Goal: Task Accomplishment & Management: Use online tool/utility

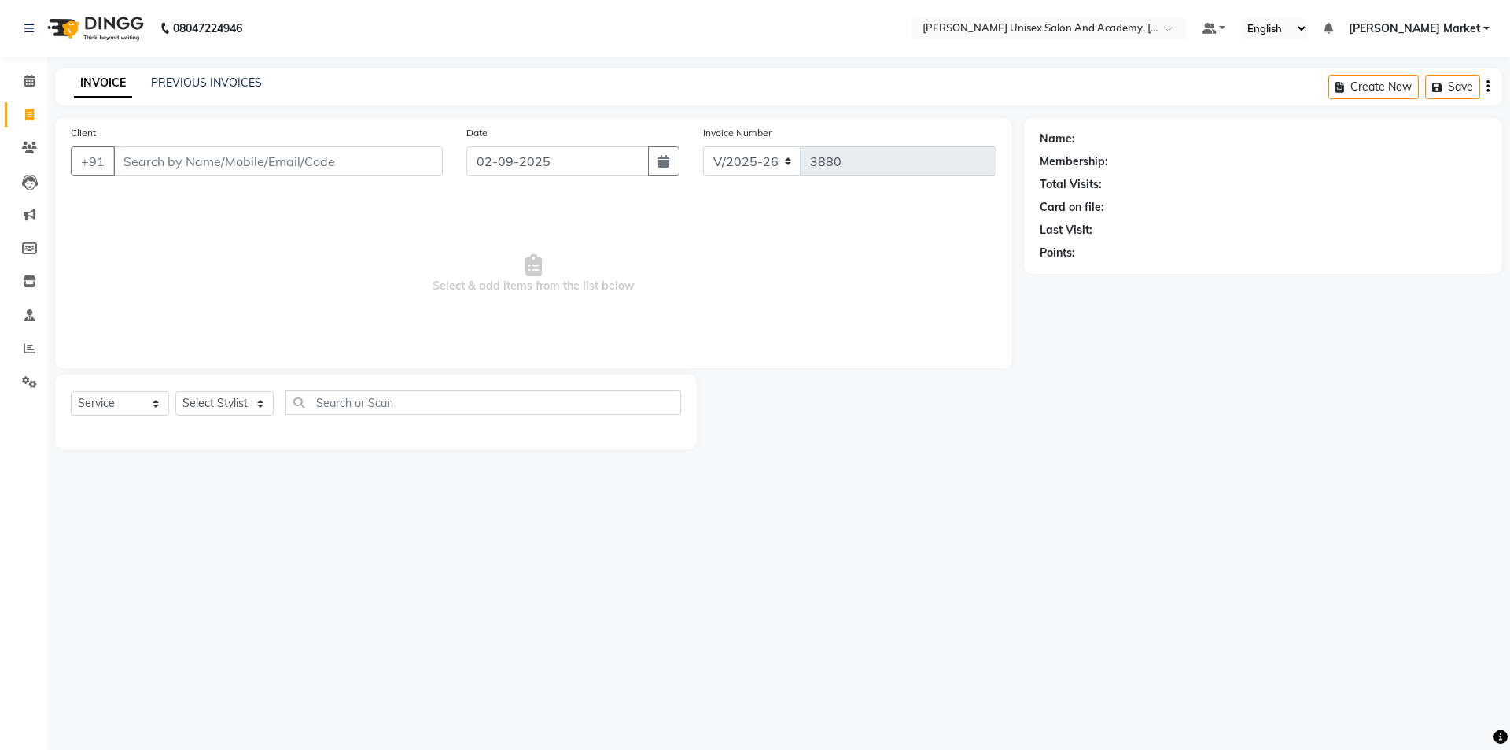
select select "8060"
select select "service"
click at [210, 396] on select "Select Stylist Amit anjali hemant [PERSON_NAME] [PERSON_NAME] owner pooja [PERS…" at bounding box center [224, 403] width 98 height 24
select select "75210"
click at [175, 391] on select "Select Stylist Amit anjali hemant [PERSON_NAME] [PERSON_NAME] owner pooja [PERS…" at bounding box center [224, 403] width 98 height 24
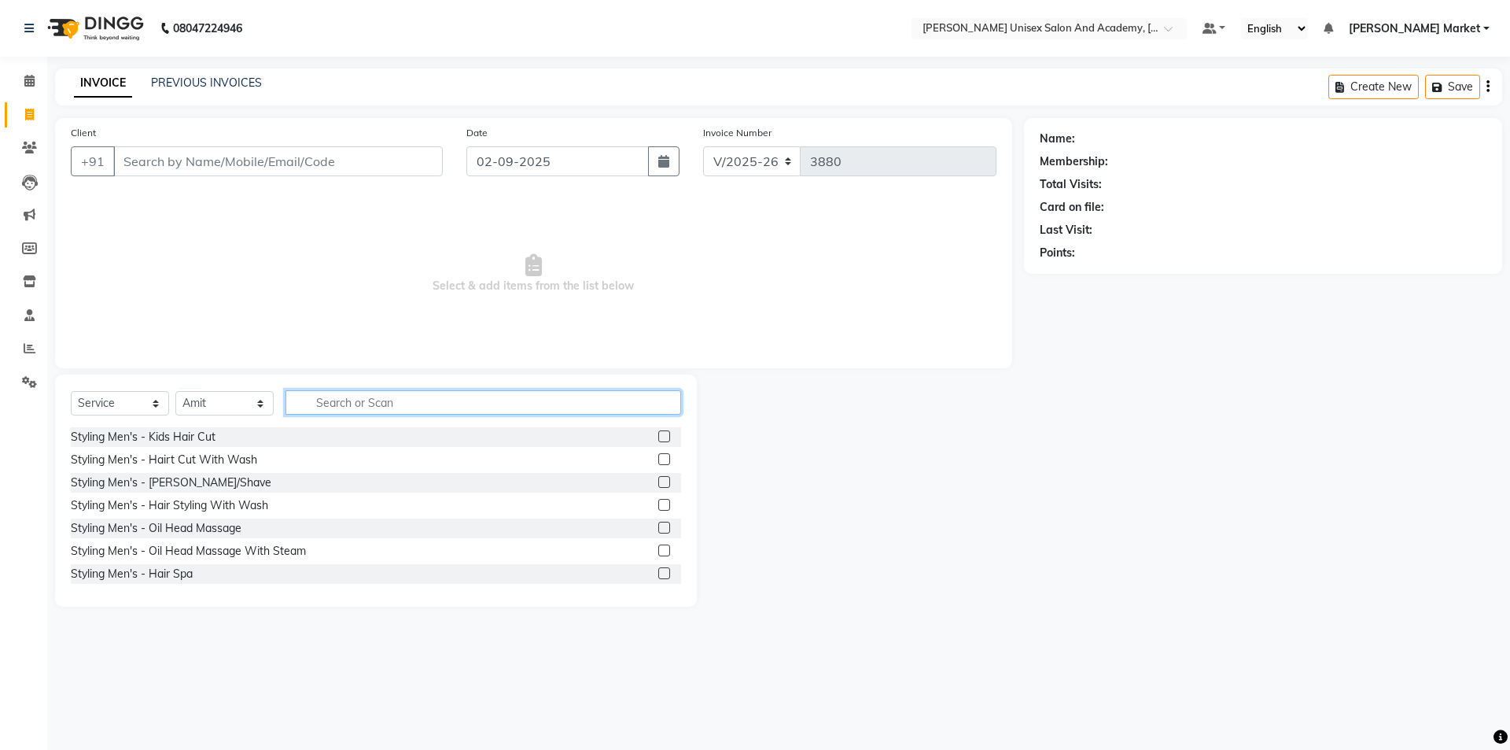
click at [382, 403] on input "text" at bounding box center [484, 402] width 396 height 24
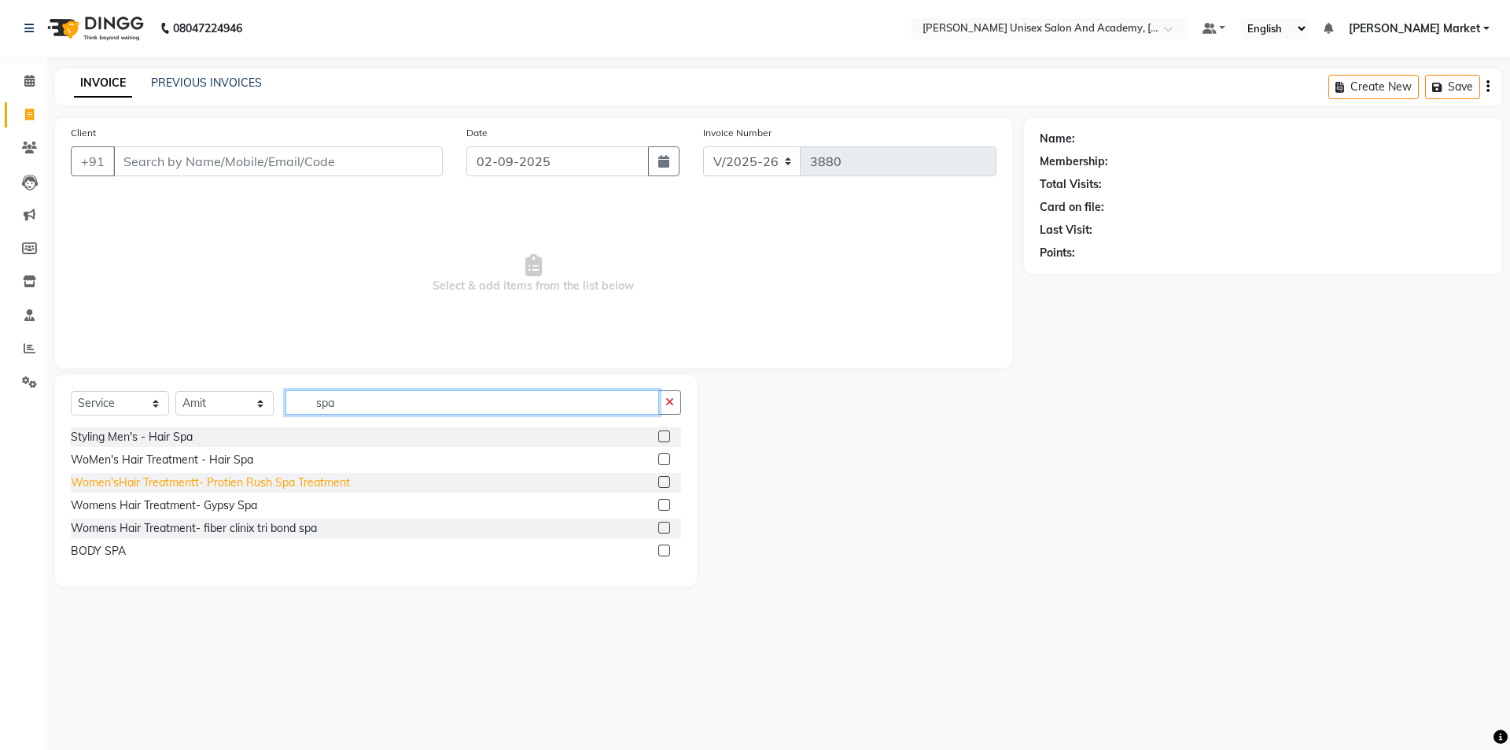
type input "spa"
click at [254, 476] on div "Women'sHair Treatmentt- Protien Rush Spa Treatment" at bounding box center [210, 482] width 279 height 17
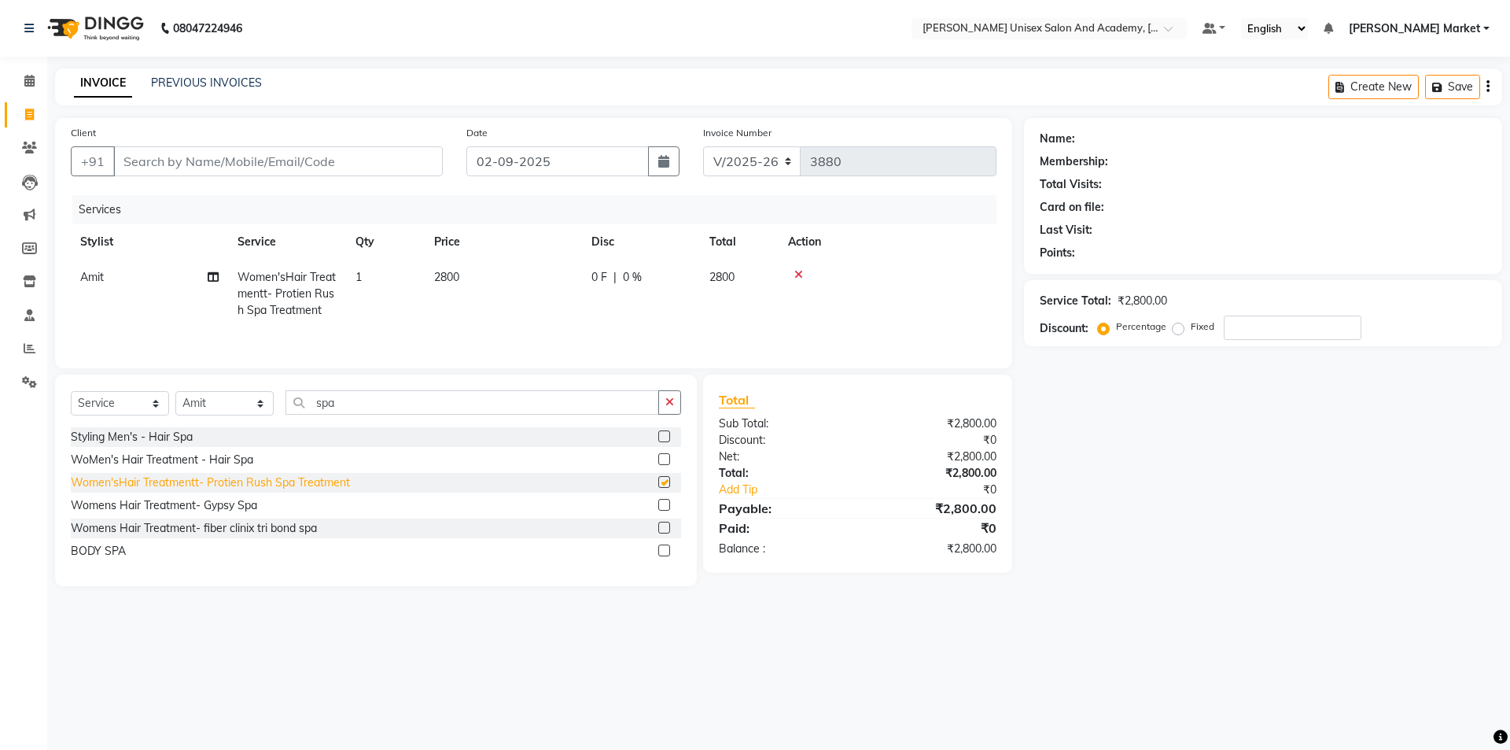
checkbox input "false"
click at [796, 269] on icon at bounding box center [798, 274] width 9 height 11
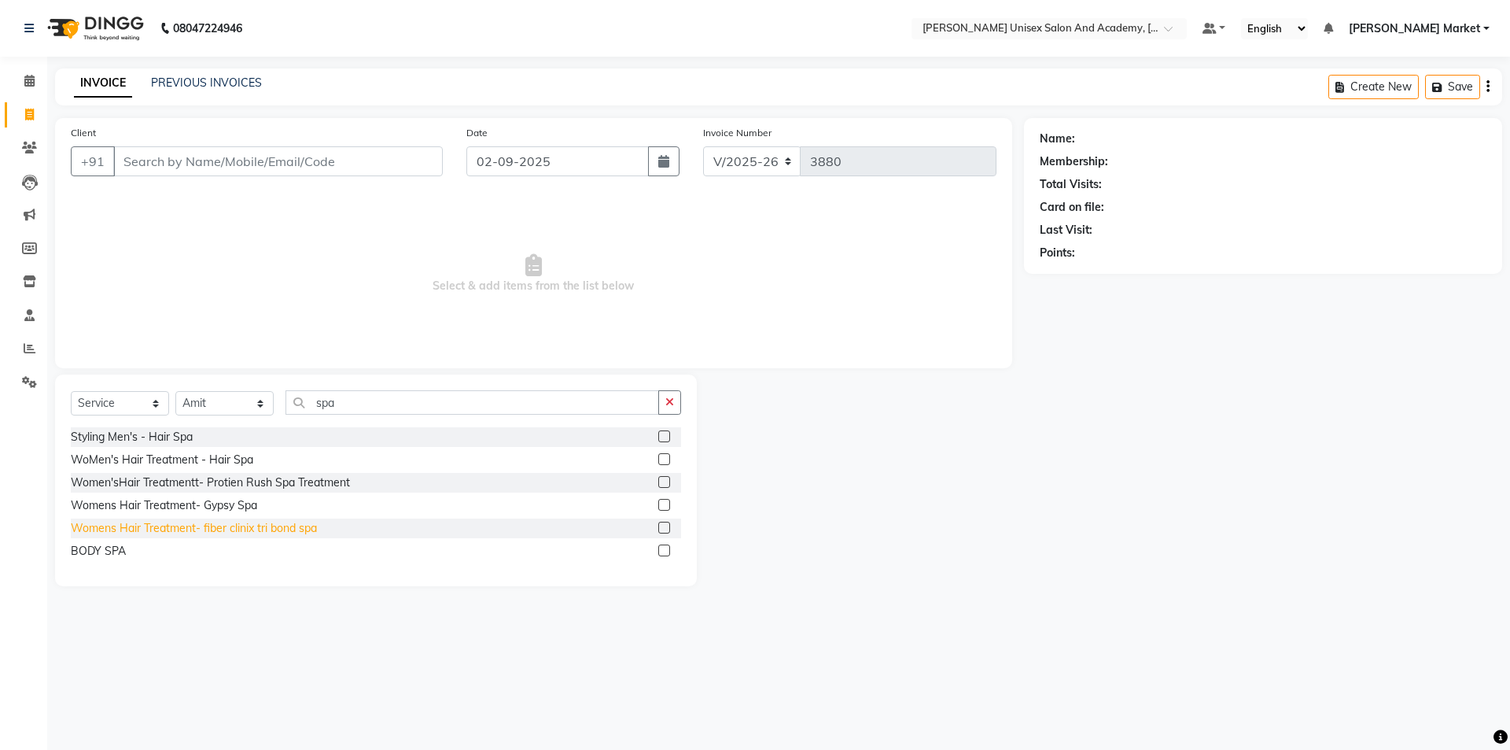
click at [177, 532] on div "Womens Hair Treatment- fiber clinix tri bond spa" at bounding box center [194, 528] width 246 height 17
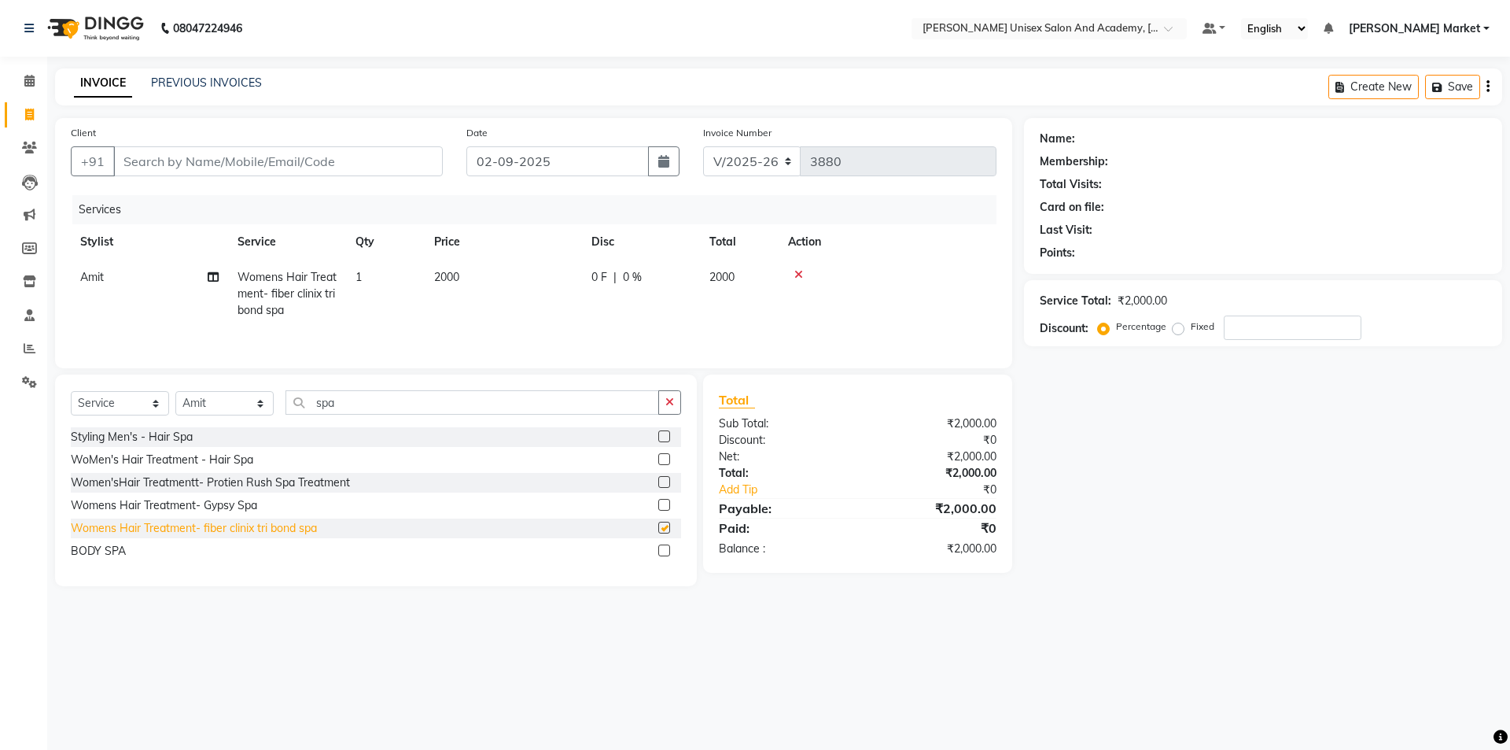
checkbox input "false"
click at [798, 274] on icon at bounding box center [798, 274] width 9 height 11
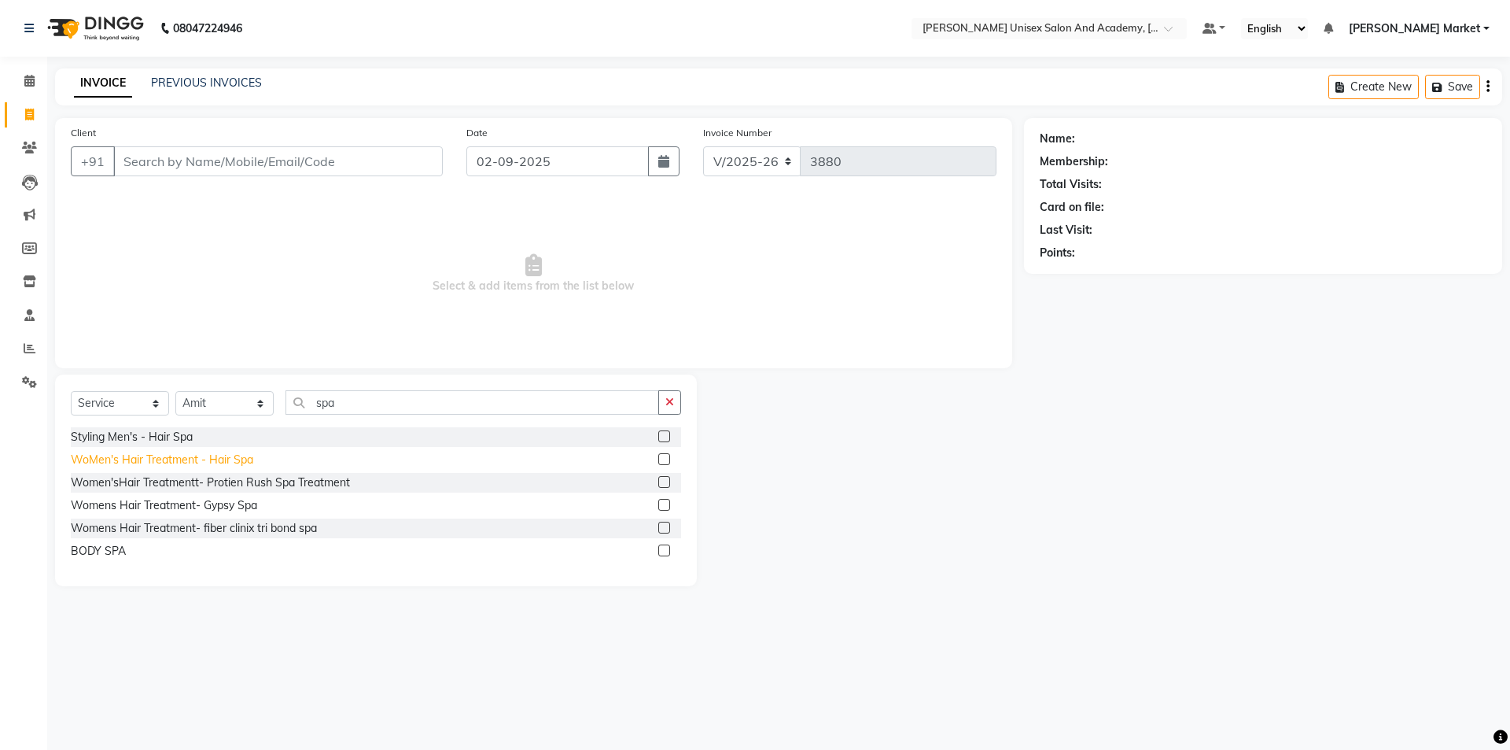
click at [234, 461] on div "WoMen's Hair Treatment - Hair Spa" at bounding box center [162, 459] width 182 height 17
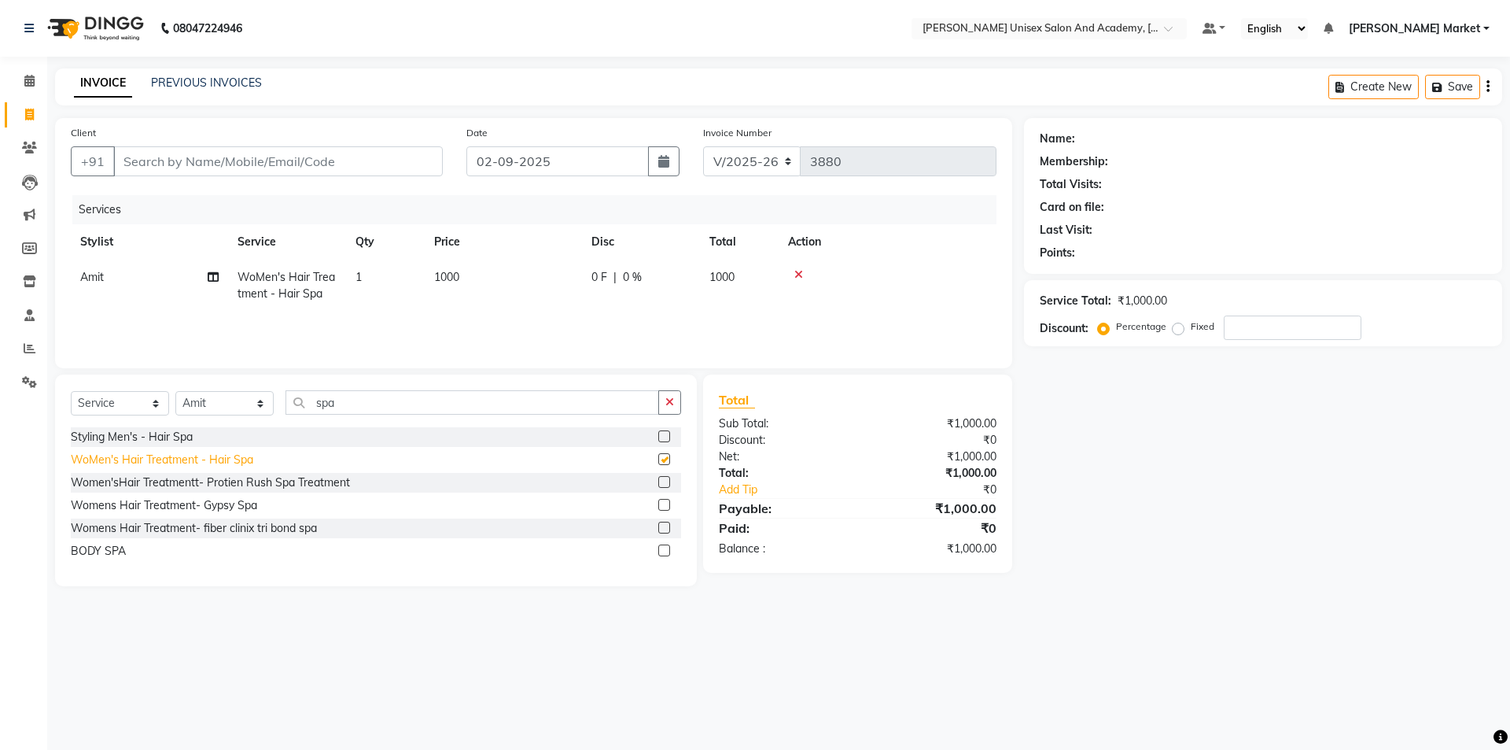
checkbox input "false"
click at [218, 160] on input "Client" at bounding box center [278, 161] width 330 height 30
type input "9"
type input "0"
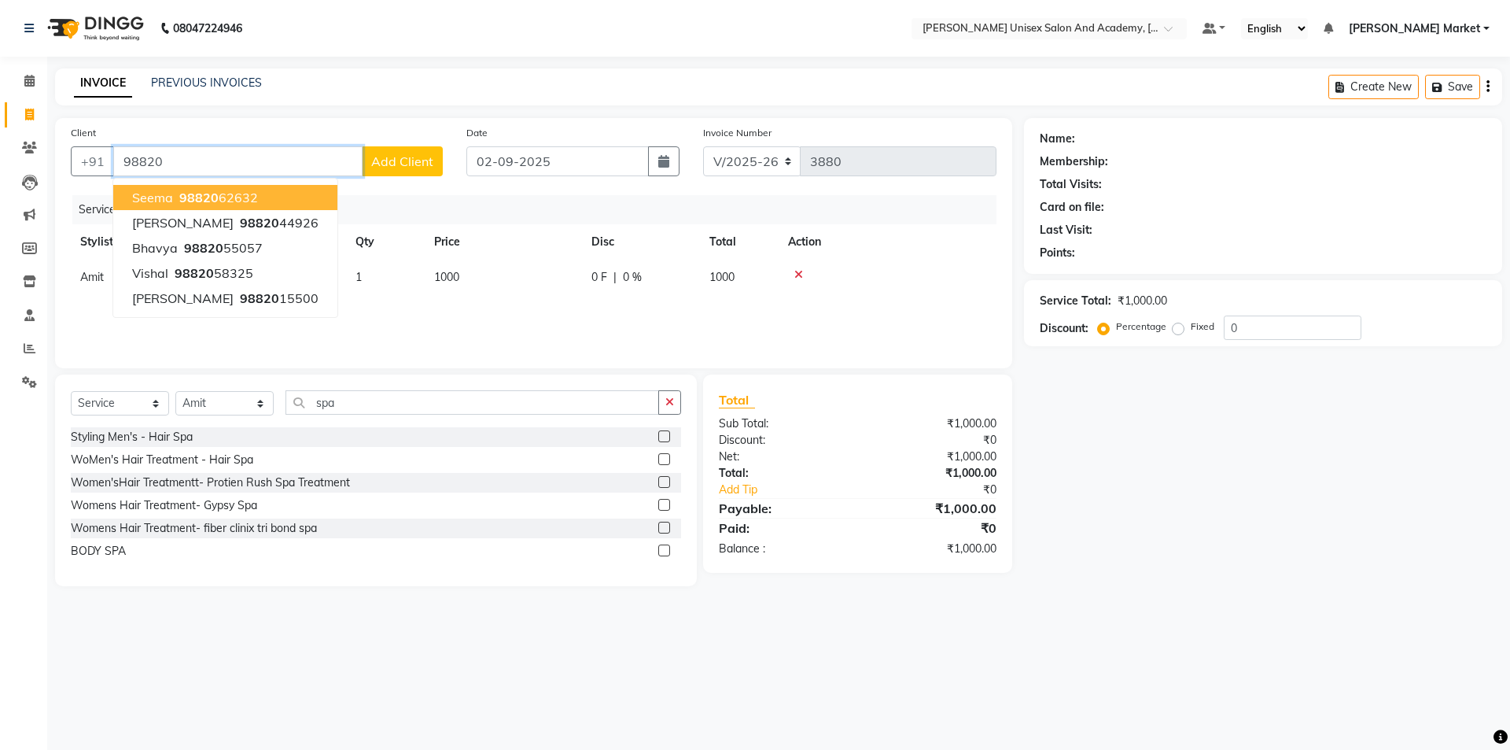
click at [203, 197] on span "98820" at bounding box center [198, 198] width 39 height 16
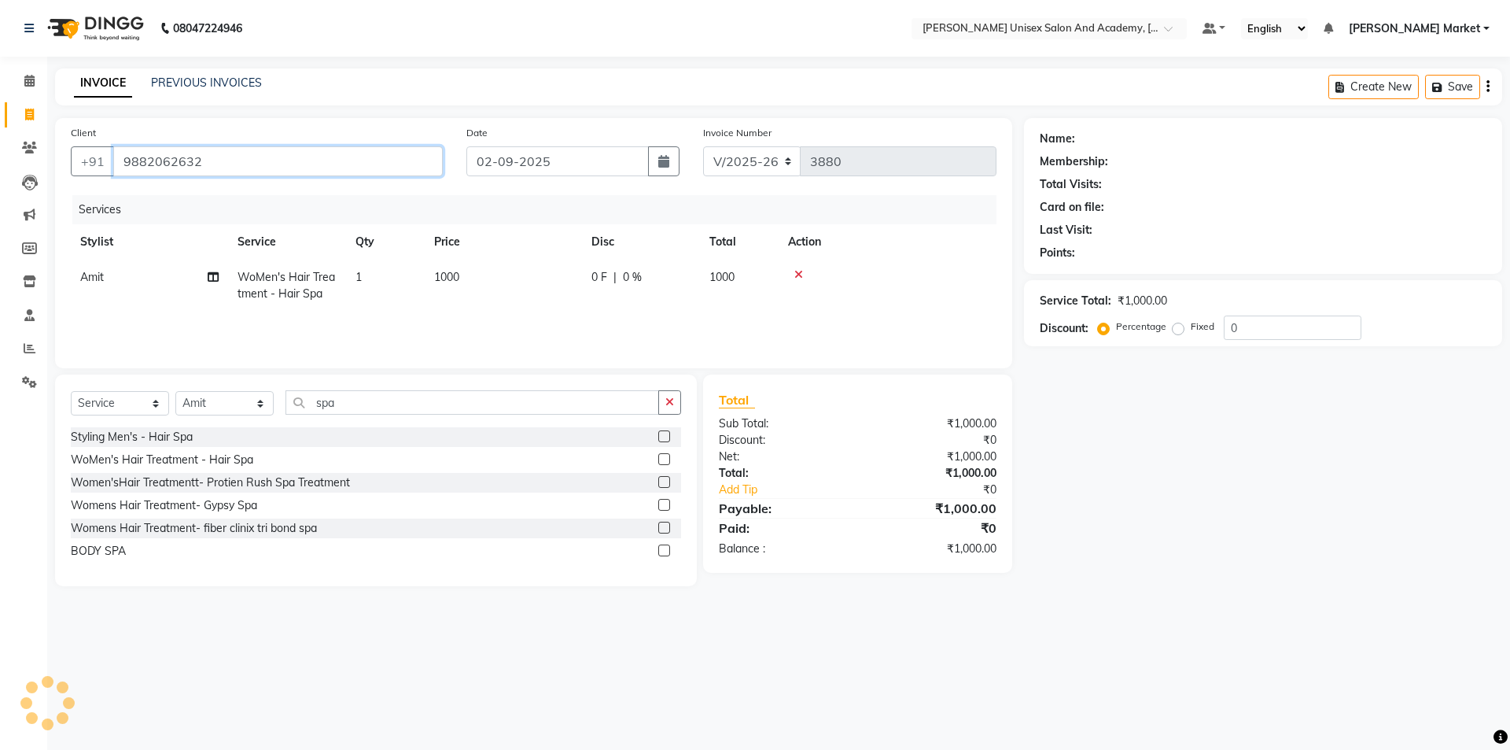
type input "9882062632"
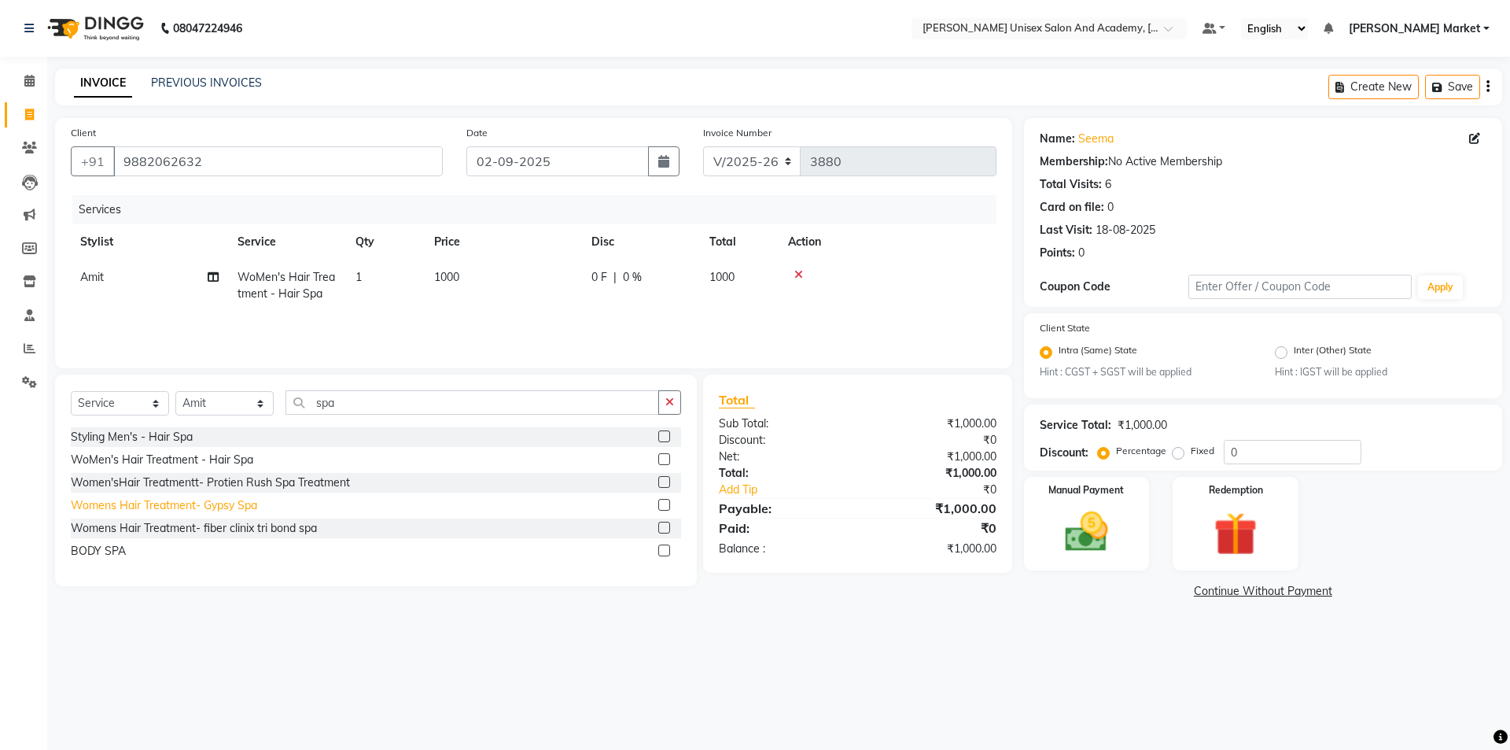
click at [229, 506] on div "Womens Hair Treatment- Gypsy Spa" at bounding box center [164, 505] width 186 height 17
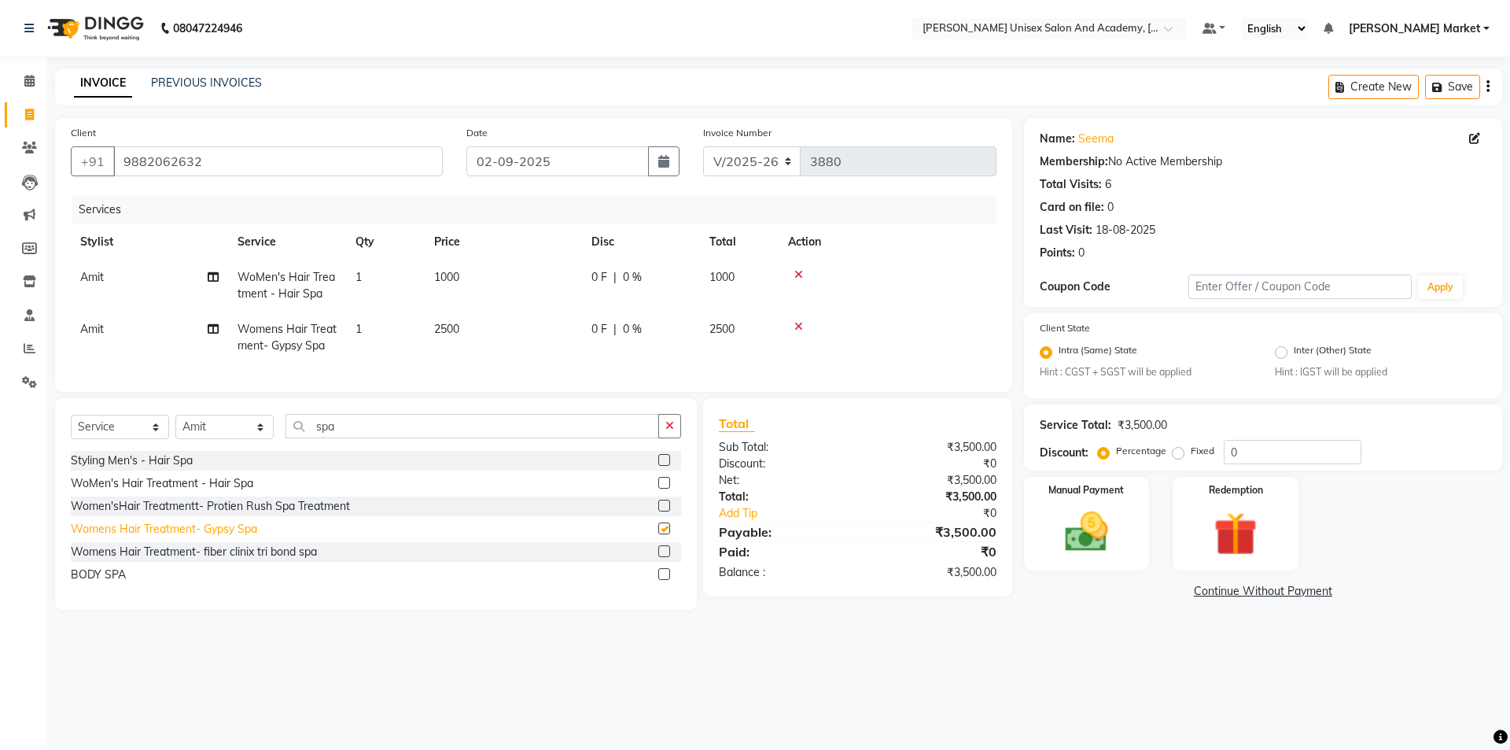
checkbox input "false"
click at [795, 321] on icon at bounding box center [798, 326] width 9 height 11
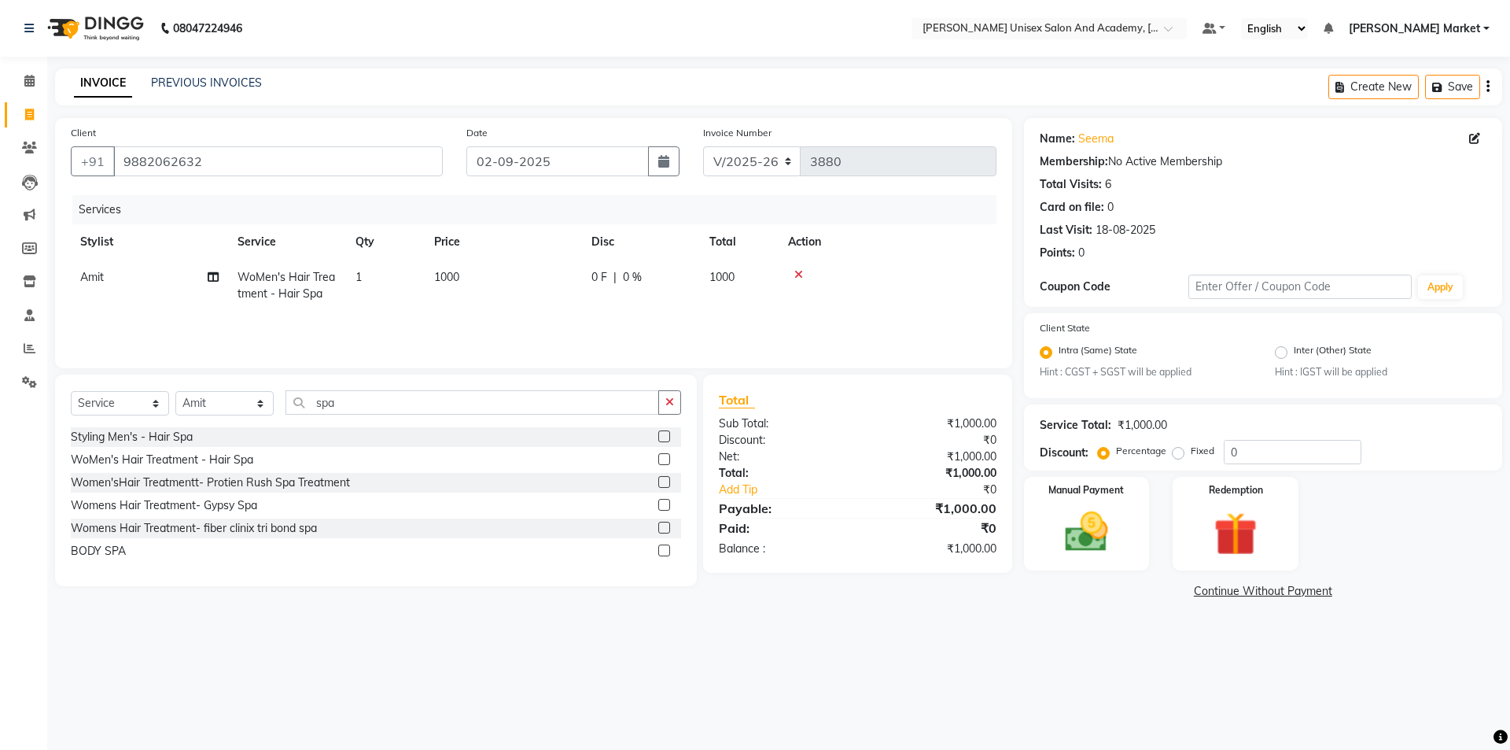
click at [797, 274] on icon at bounding box center [798, 274] width 9 height 11
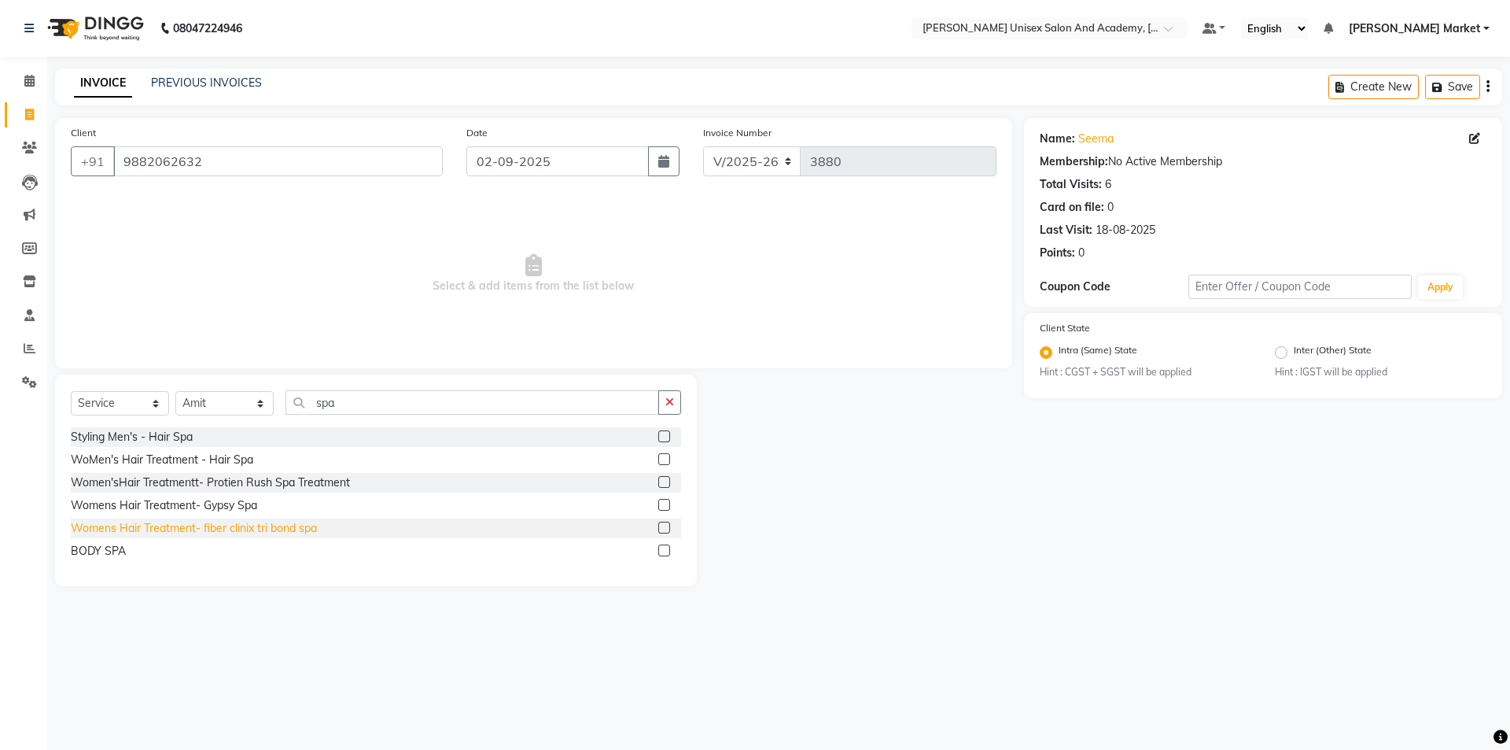
click at [272, 531] on div "Womens Hair Treatment- fiber clinix tri bond spa" at bounding box center [194, 528] width 246 height 17
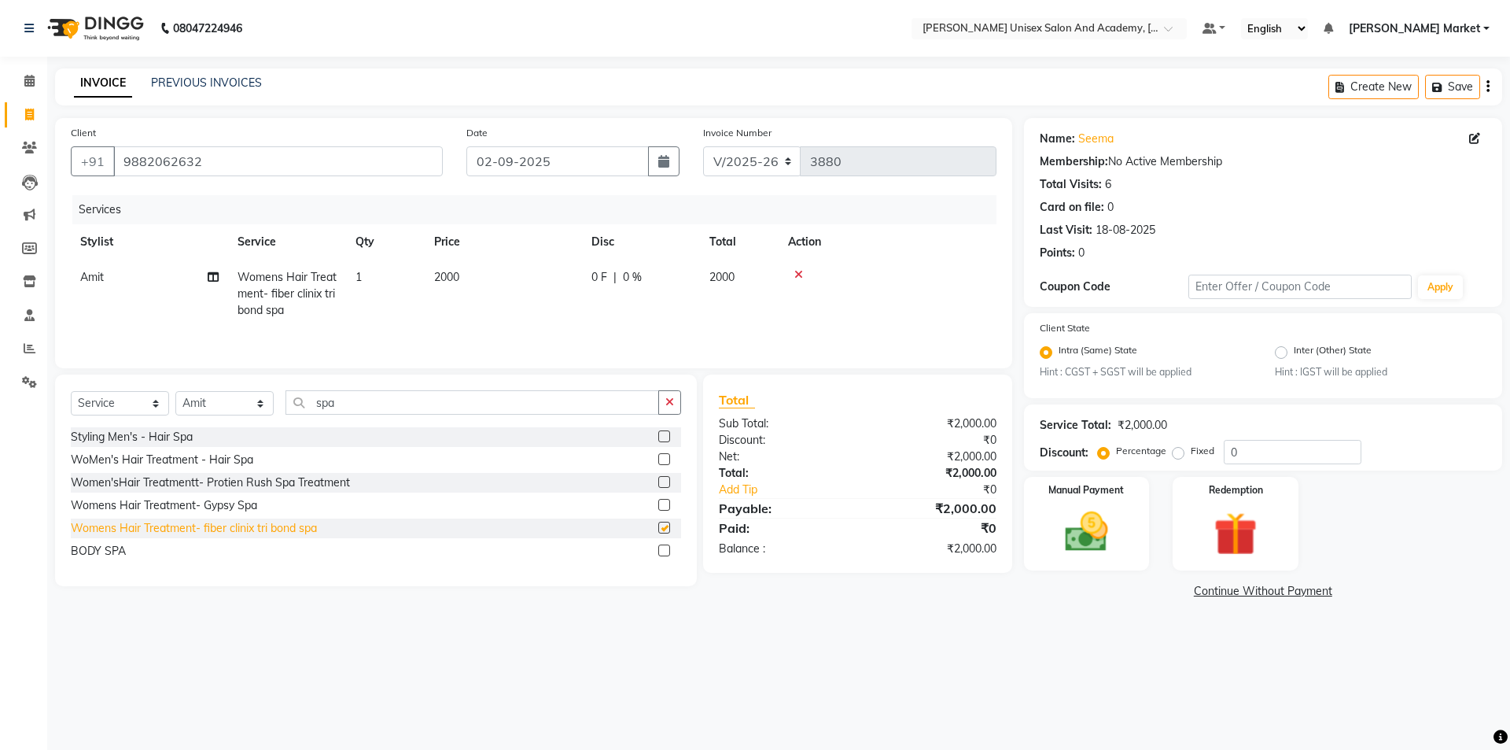
checkbox input "false"
click at [530, 277] on td "2000" at bounding box center [503, 294] width 157 height 68
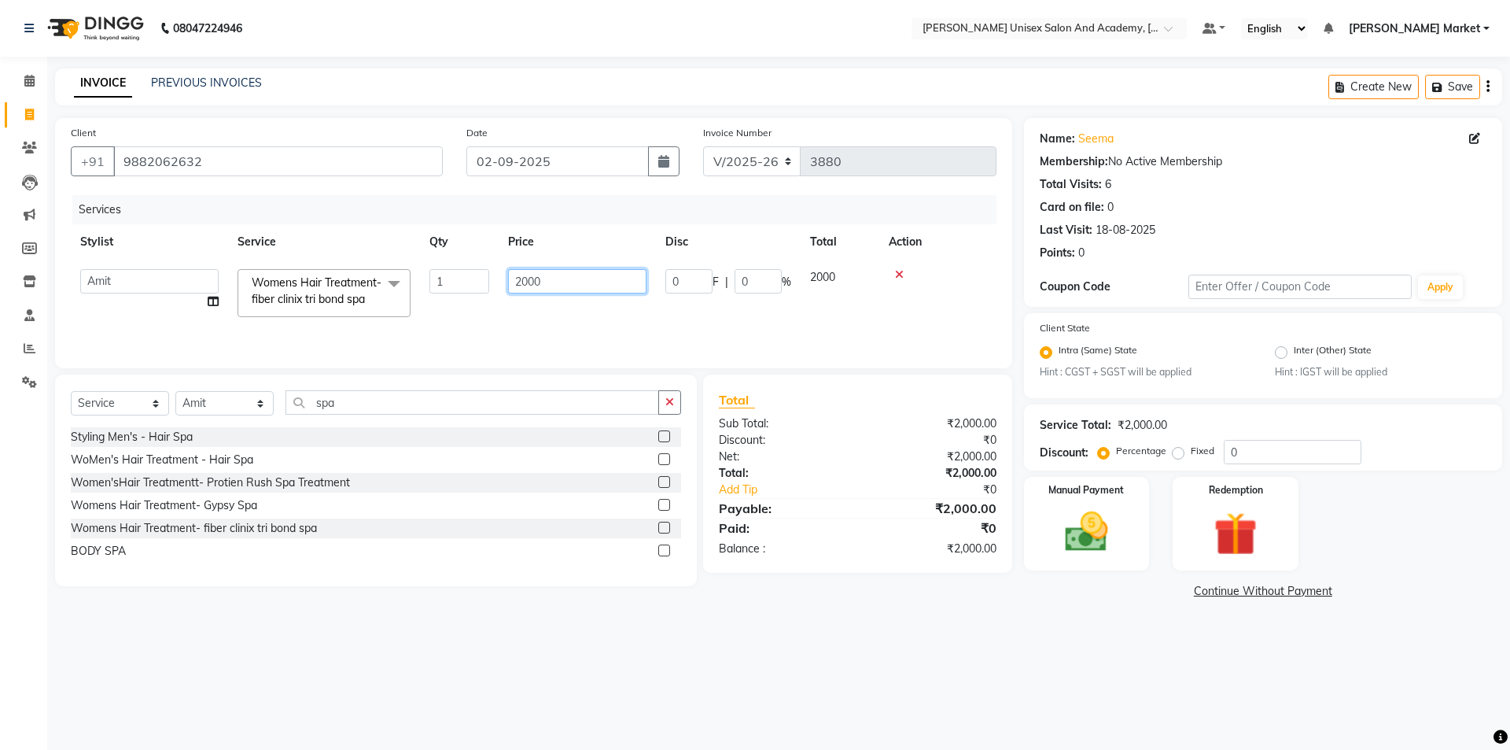
click at [562, 274] on input "2000" at bounding box center [577, 281] width 138 height 24
type input "2"
type input "1500"
click at [407, 389] on div "Select Service Product Membership Package Voucher Prepaid Gift Card Select Styl…" at bounding box center [376, 480] width 642 height 212
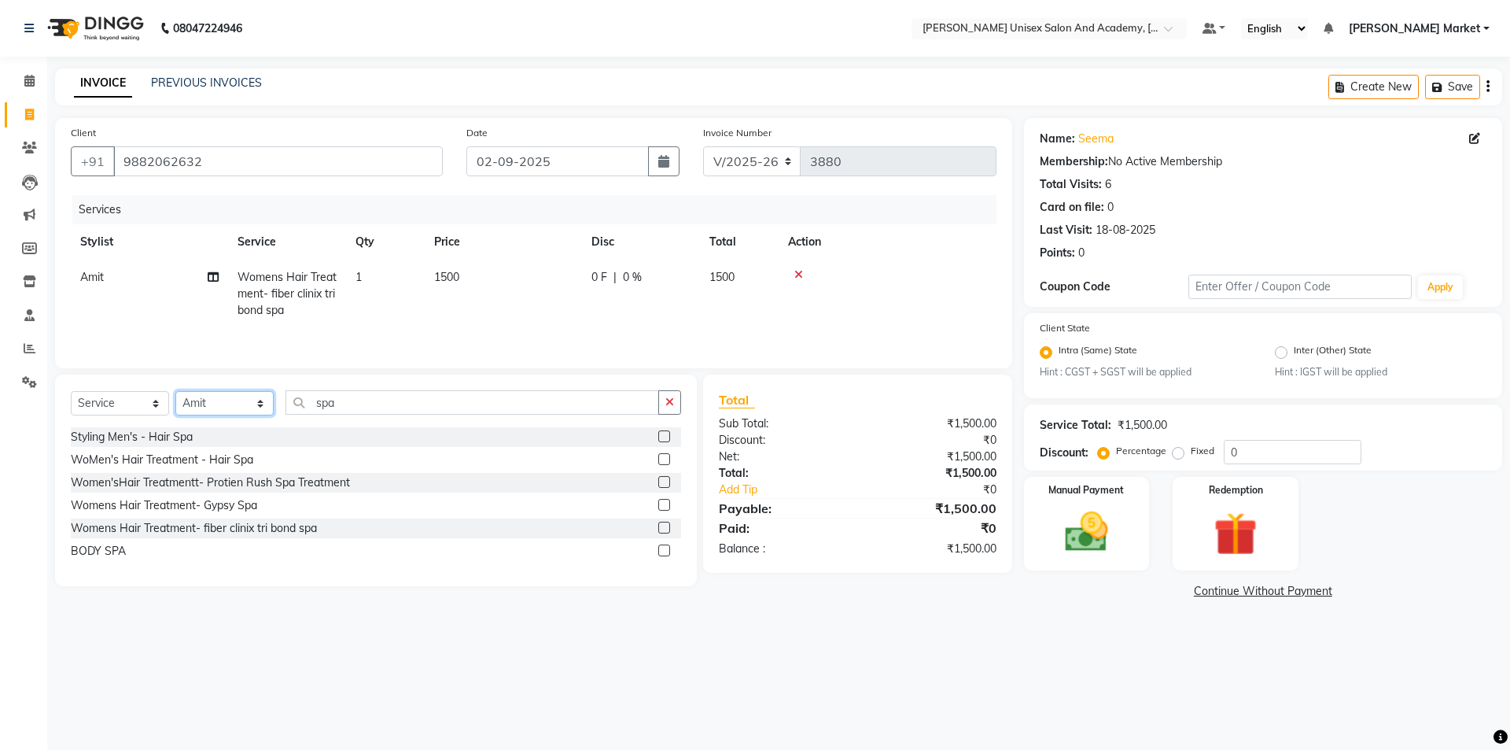
click at [229, 408] on select "Select Stylist Amit anjali hemant [PERSON_NAME] [PERSON_NAME] owner pooja [PERS…" at bounding box center [224, 403] width 98 height 24
select select "74041"
click at [175, 391] on select "Select Stylist Amit anjali hemant [PERSON_NAME] [PERSON_NAME] owner pooja [PERS…" at bounding box center [224, 403] width 98 height 24
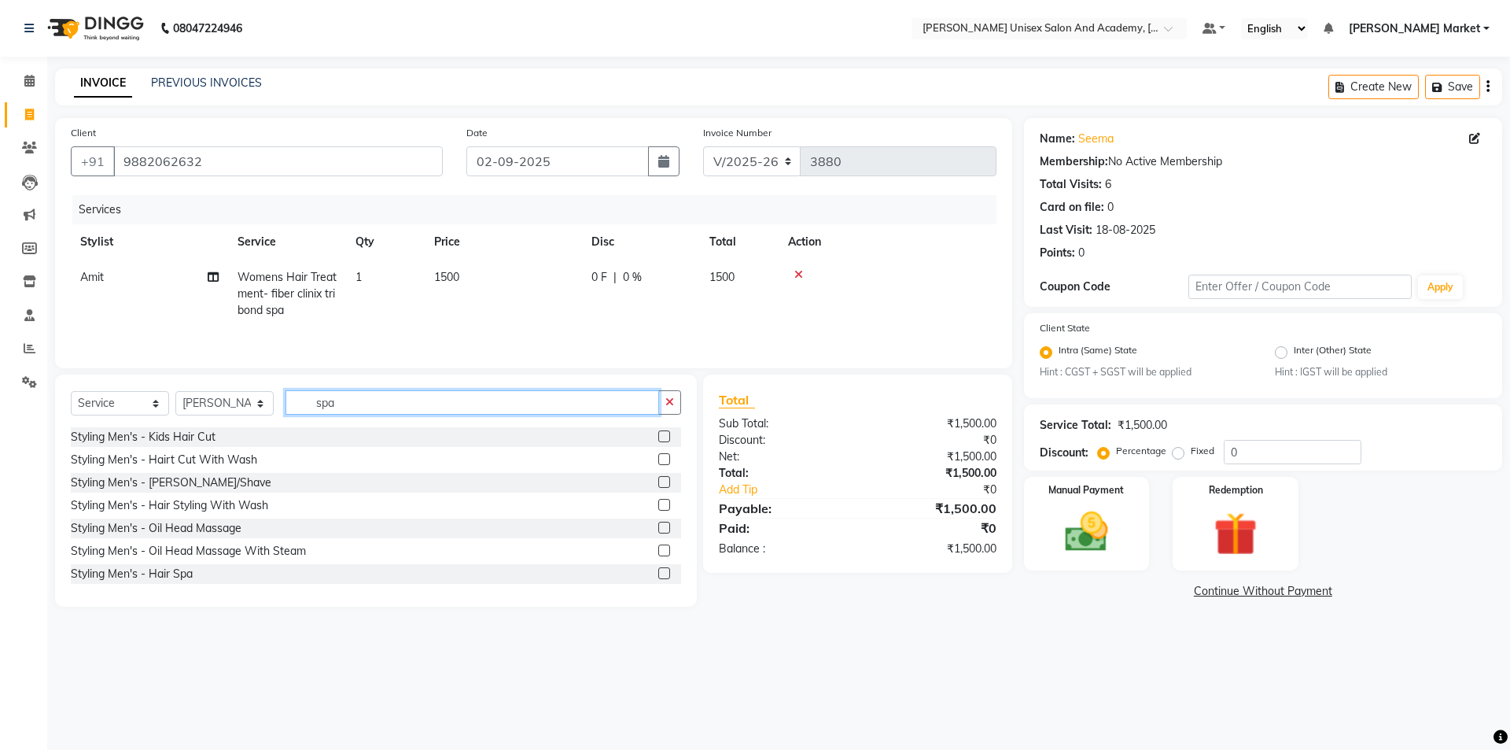
click at [416, 400] on input "spa" at bounding box center [473, 402] width 374 height 24
type input "s"
type input "m"
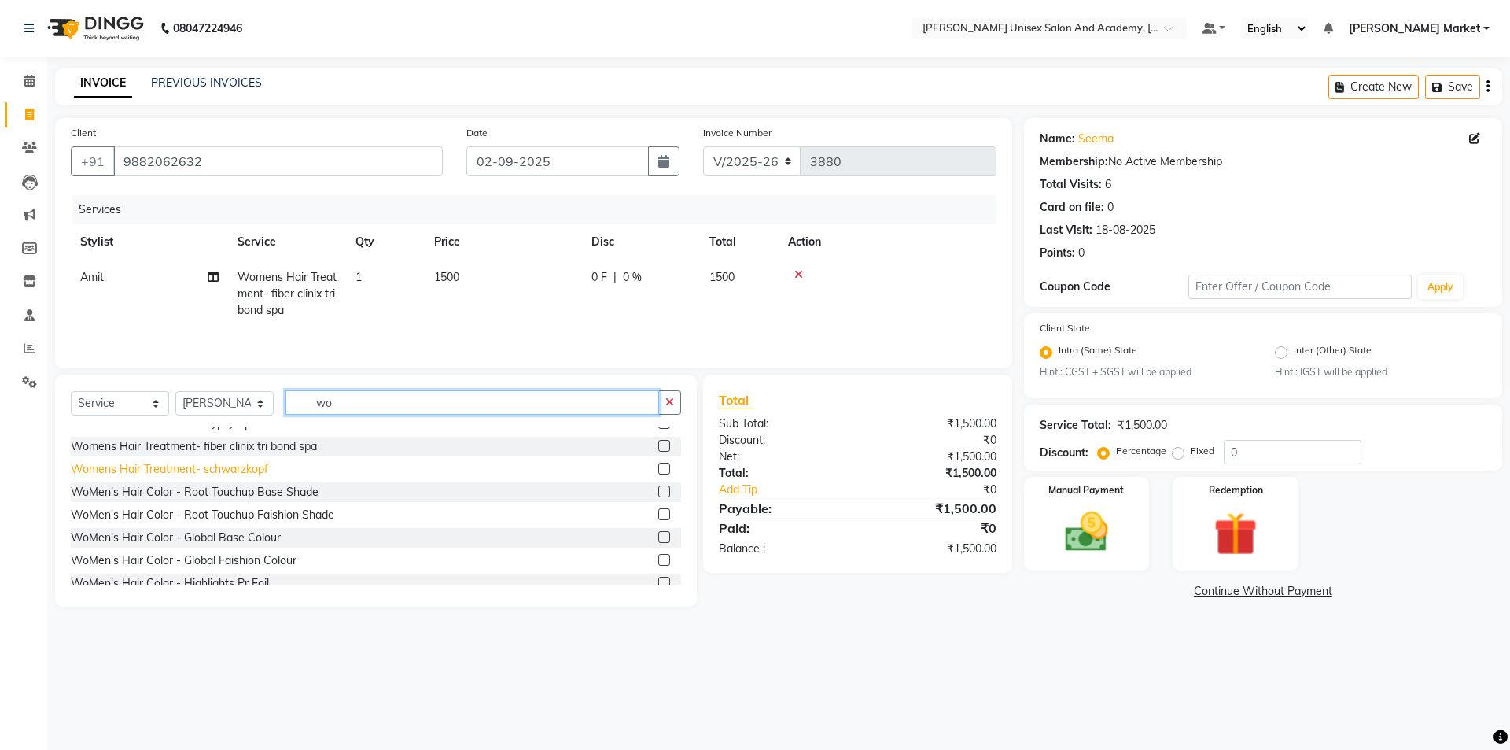
type input "wo"
click at [217, 469] on div "Womens Hair Treatment- schwarzkopf" at bounding box center [169, 469] width 197 height 17
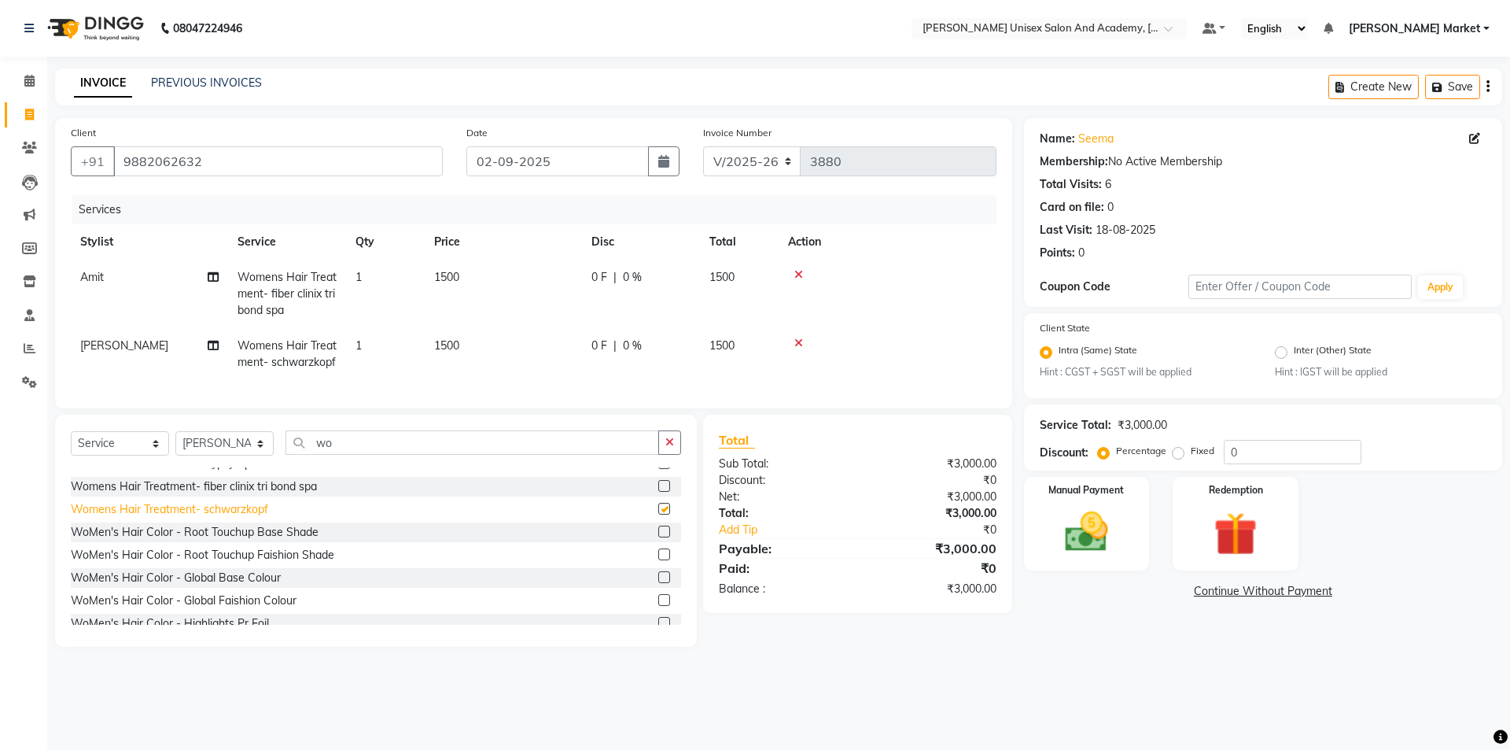
checkbox input "false"
click at [798, 272] on icon at bounding box center [798, 274] width 9 height 11
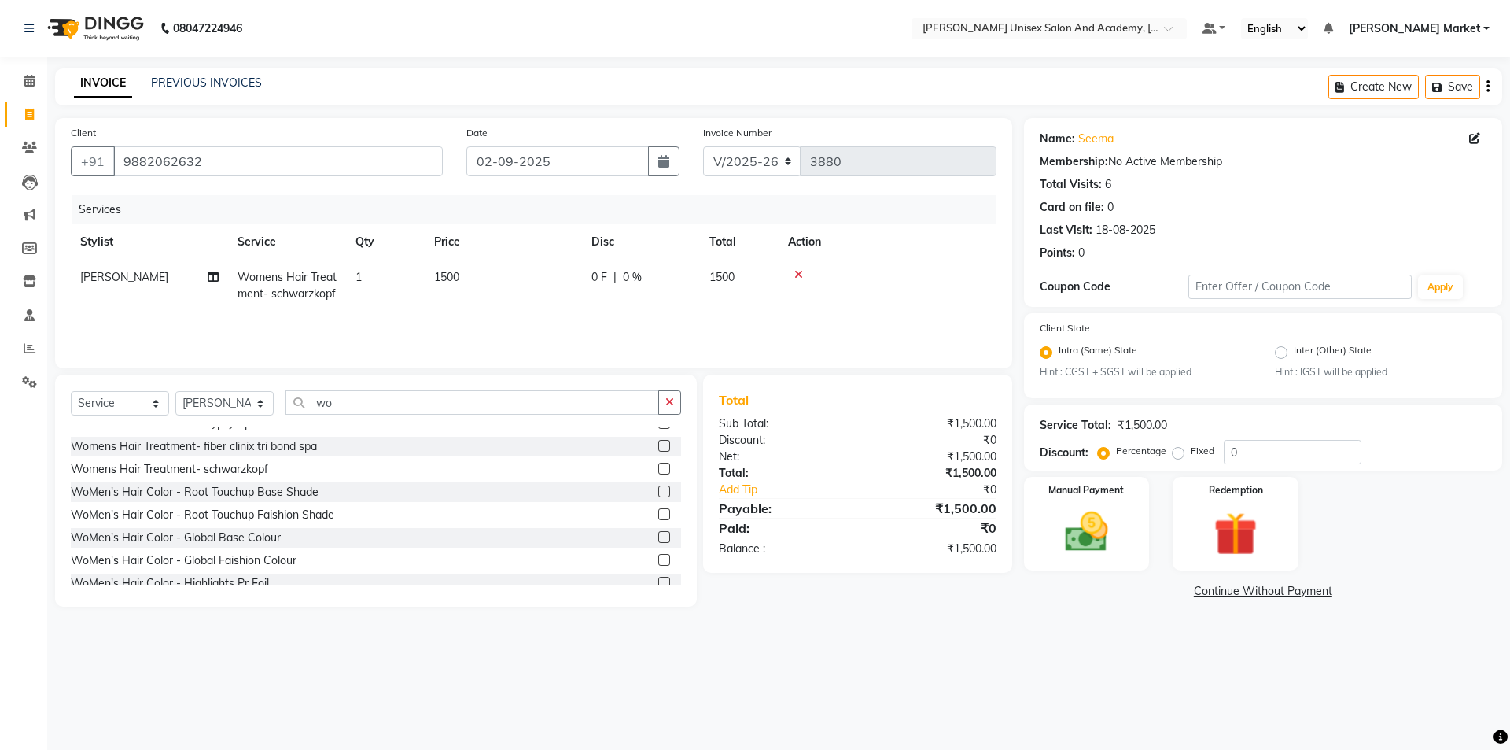
click at [145, 280] on td "[PERSON_NAME]" at bounding box center [149, 286] width 157 height 52
select select "74041"
click at [150, 285] on select "Amit anjali hemant [PERSON_NAME] [PERSON_NAME] owner [PERSON_NAME] [DATE][PERSO…" at bounding box center [149, 281] width 138 height 24
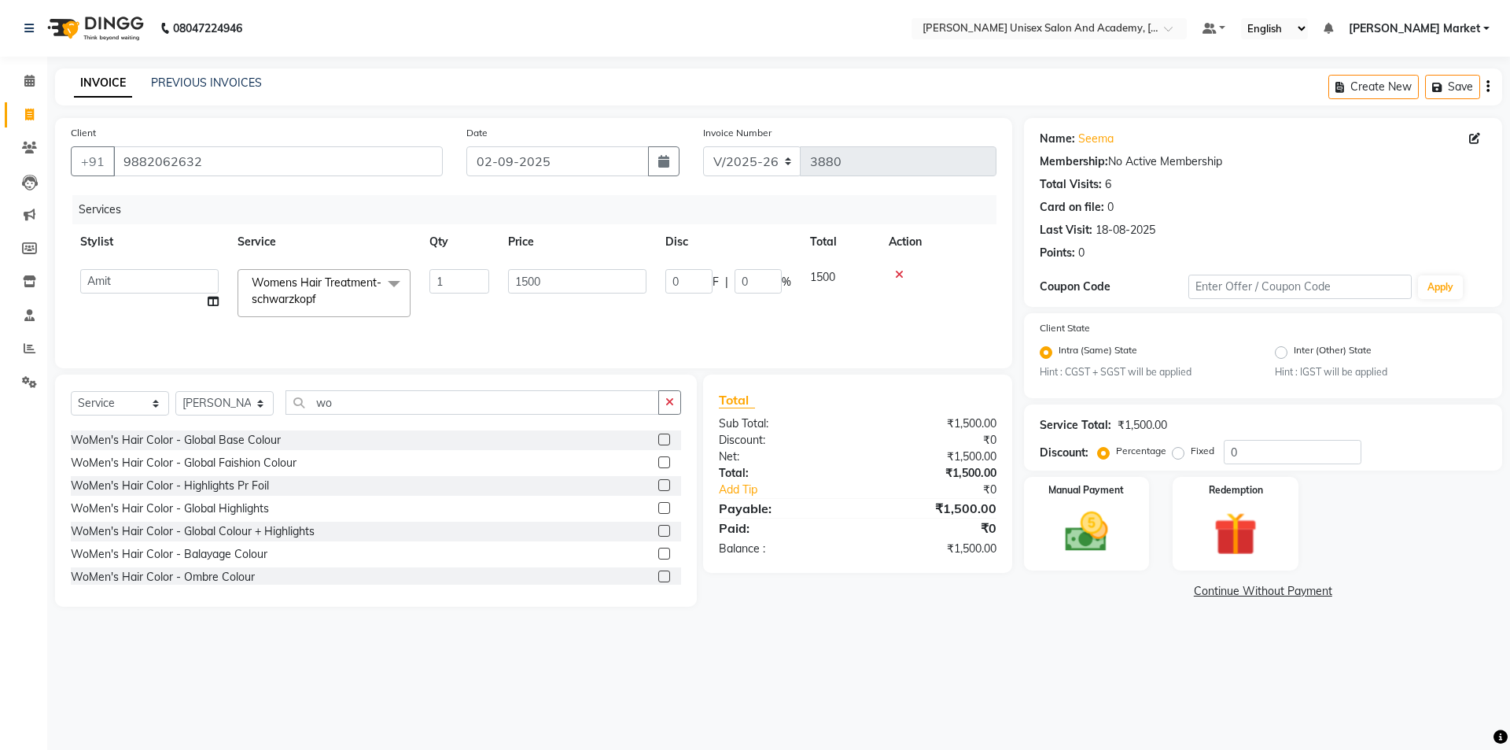
scroll to position [755, 0]
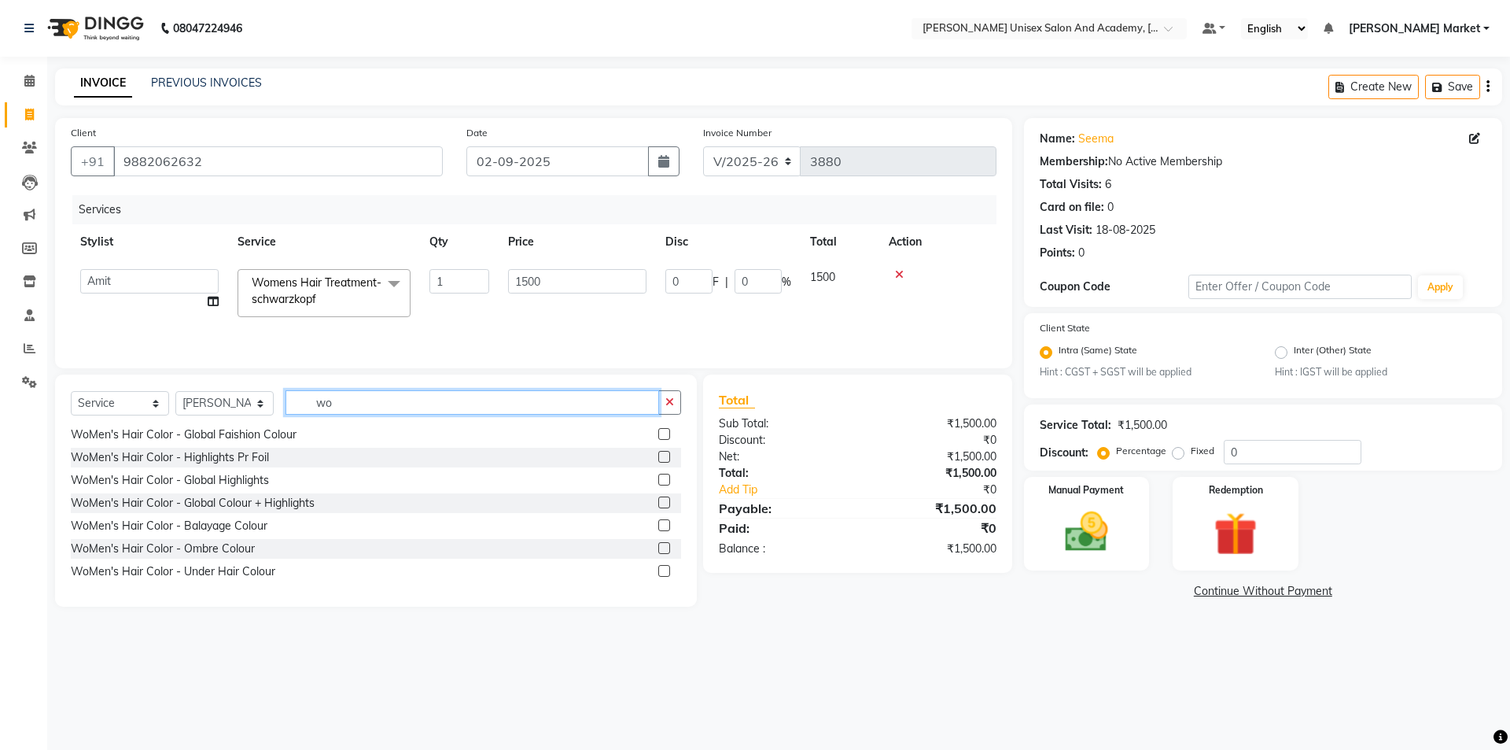
click at [419, 406] on input "wo" at bounding box center [473, 402] width 374 height 24
type input "w"
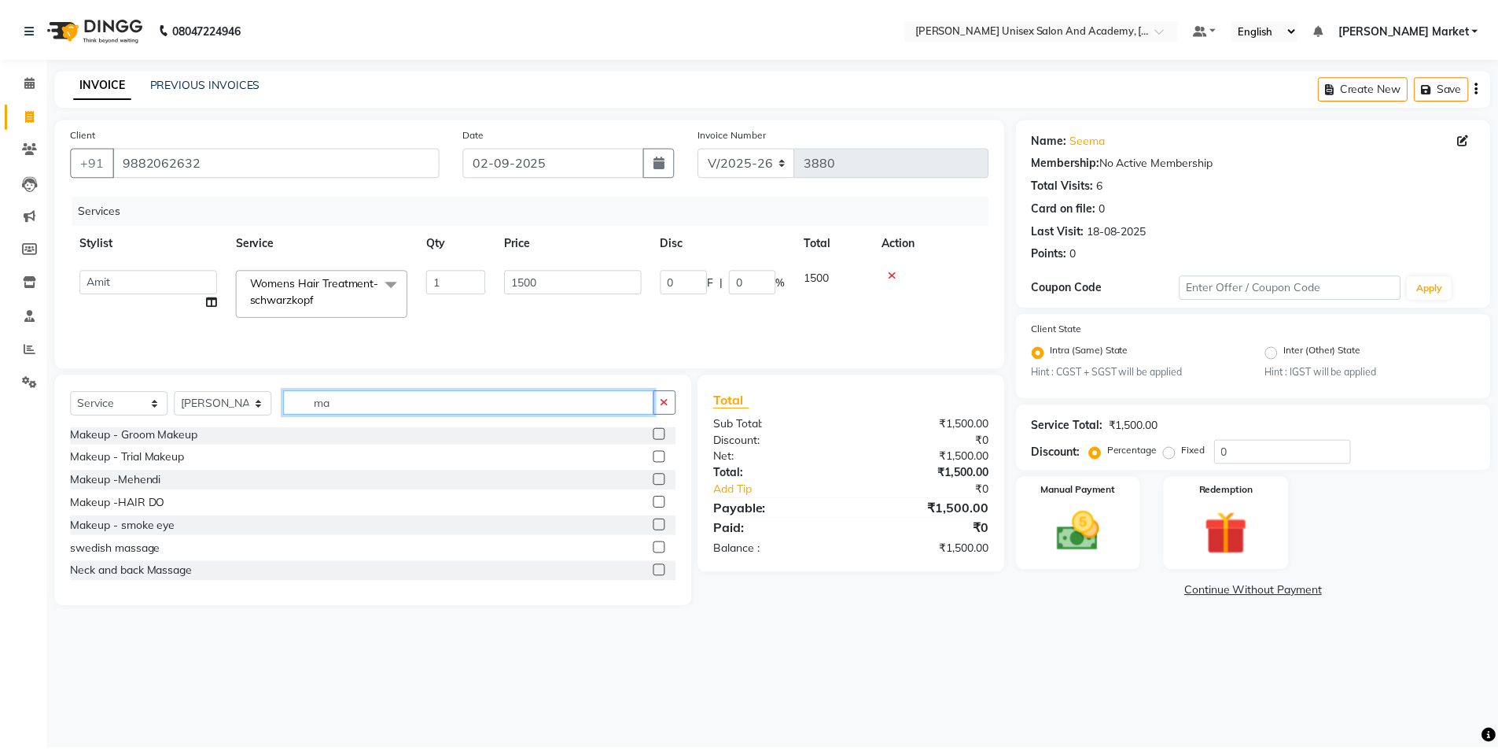
scroll to position [0, 0]
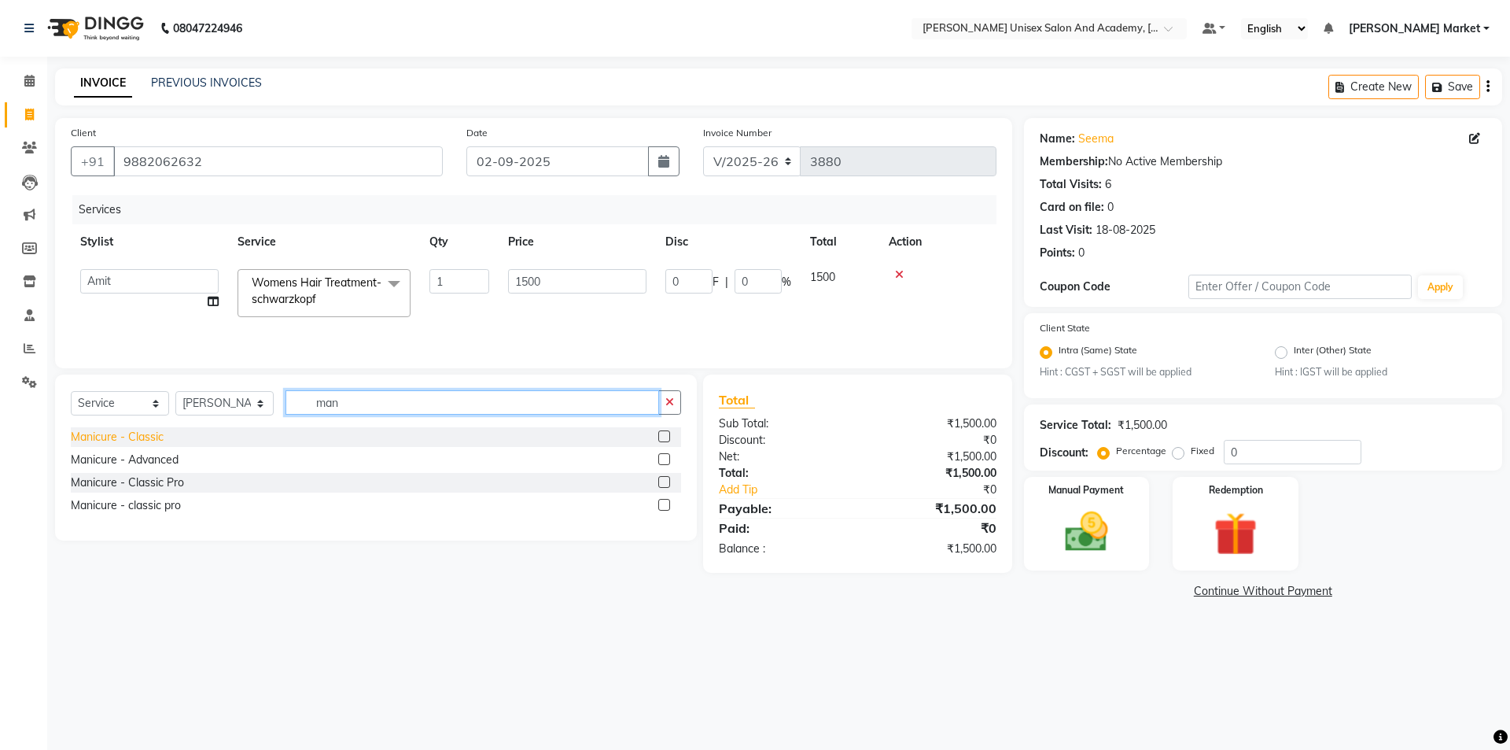
type input "man"
click at [113, 433] on div "Manicure - Classic" at bounding box center [117, 437] width 93 height 17
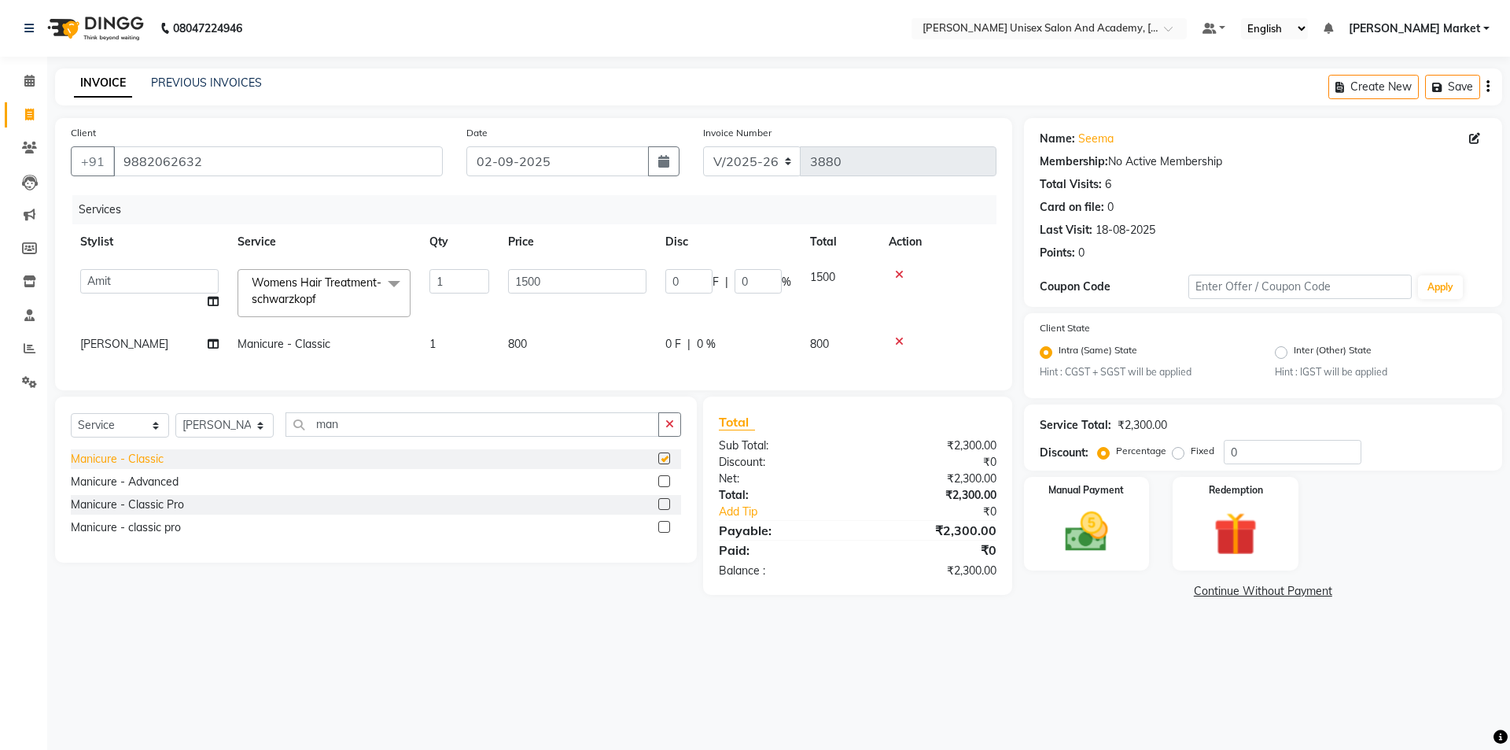
checkbox input "false"
click at [680, 345] on span "0 F" at bounding box center [673, 344] width 16 height 17
select select "74041"
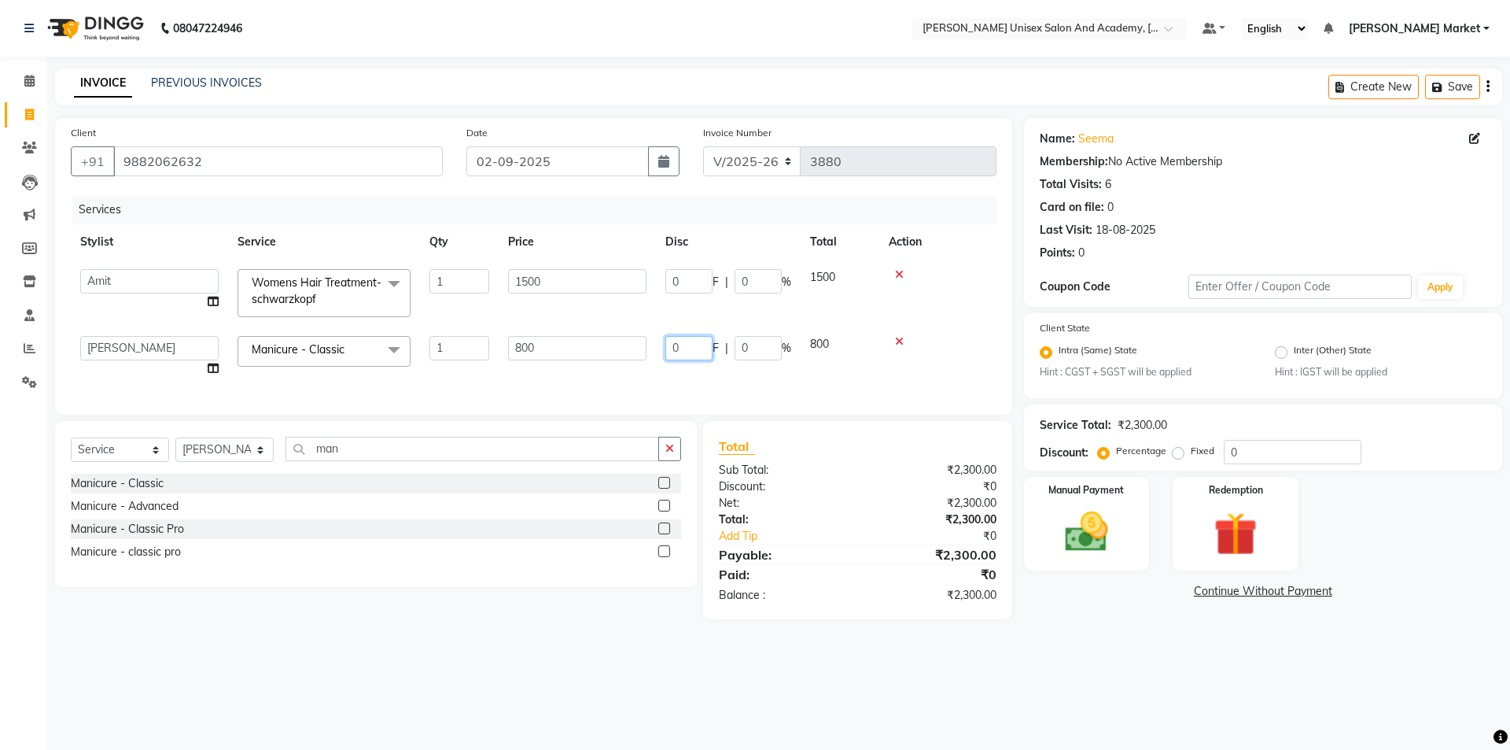
click at [691, 344] on input "0" at bounding box center [688, 348] width 47 height 24
type input "100"
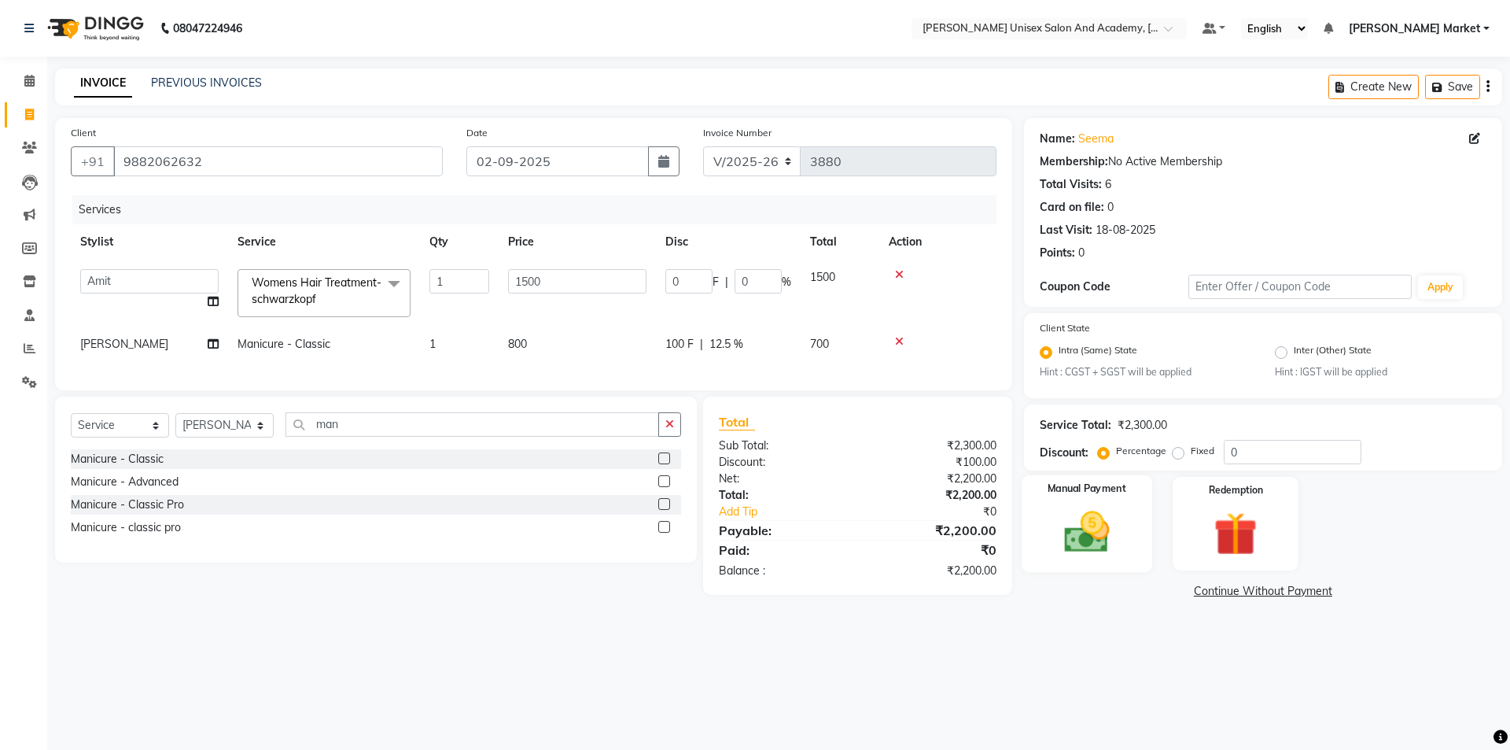
click at [1080, 540] on img at bounding box center [1086, 533] width 73 height 52
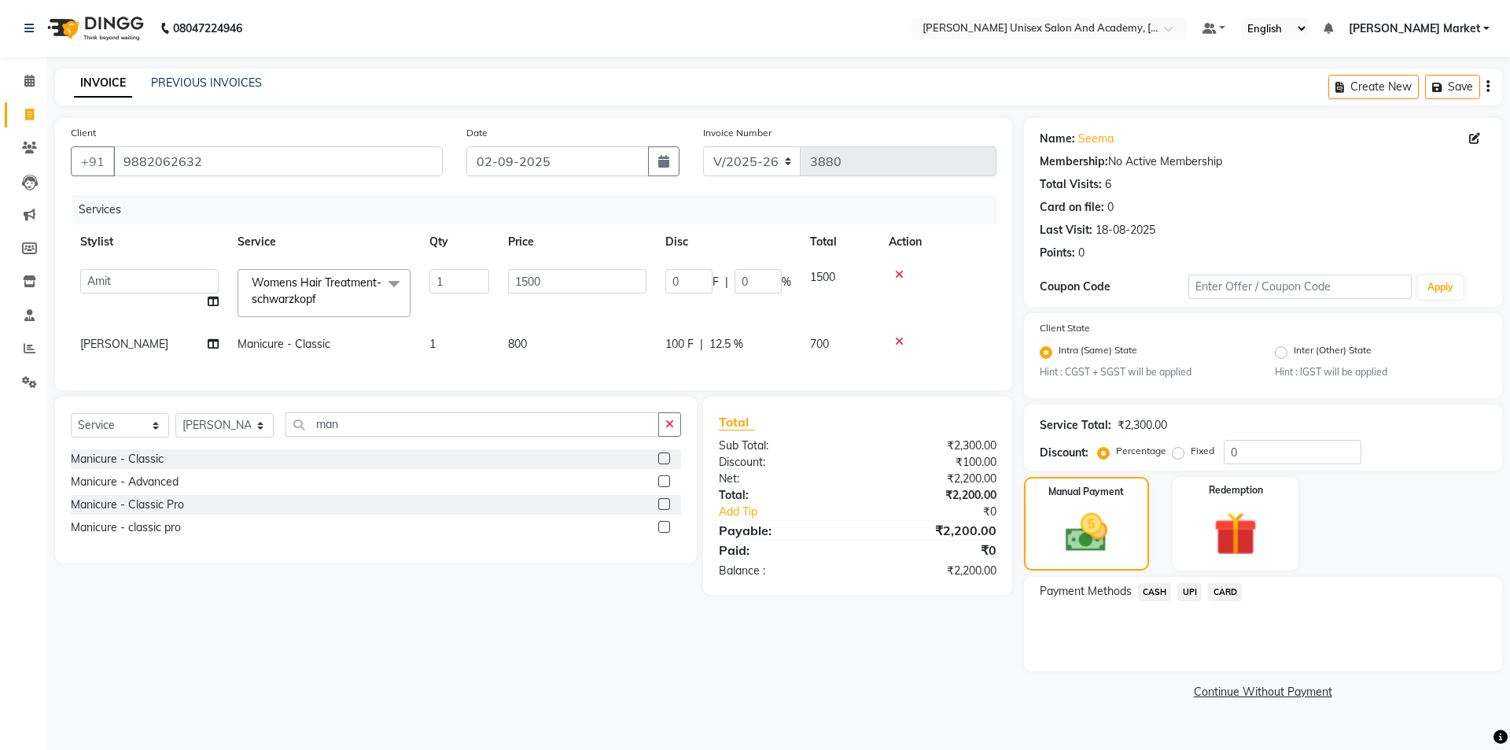
click at [1153, 592] on span "CASH" at bounding box center [1155, 592] width 34 height 18
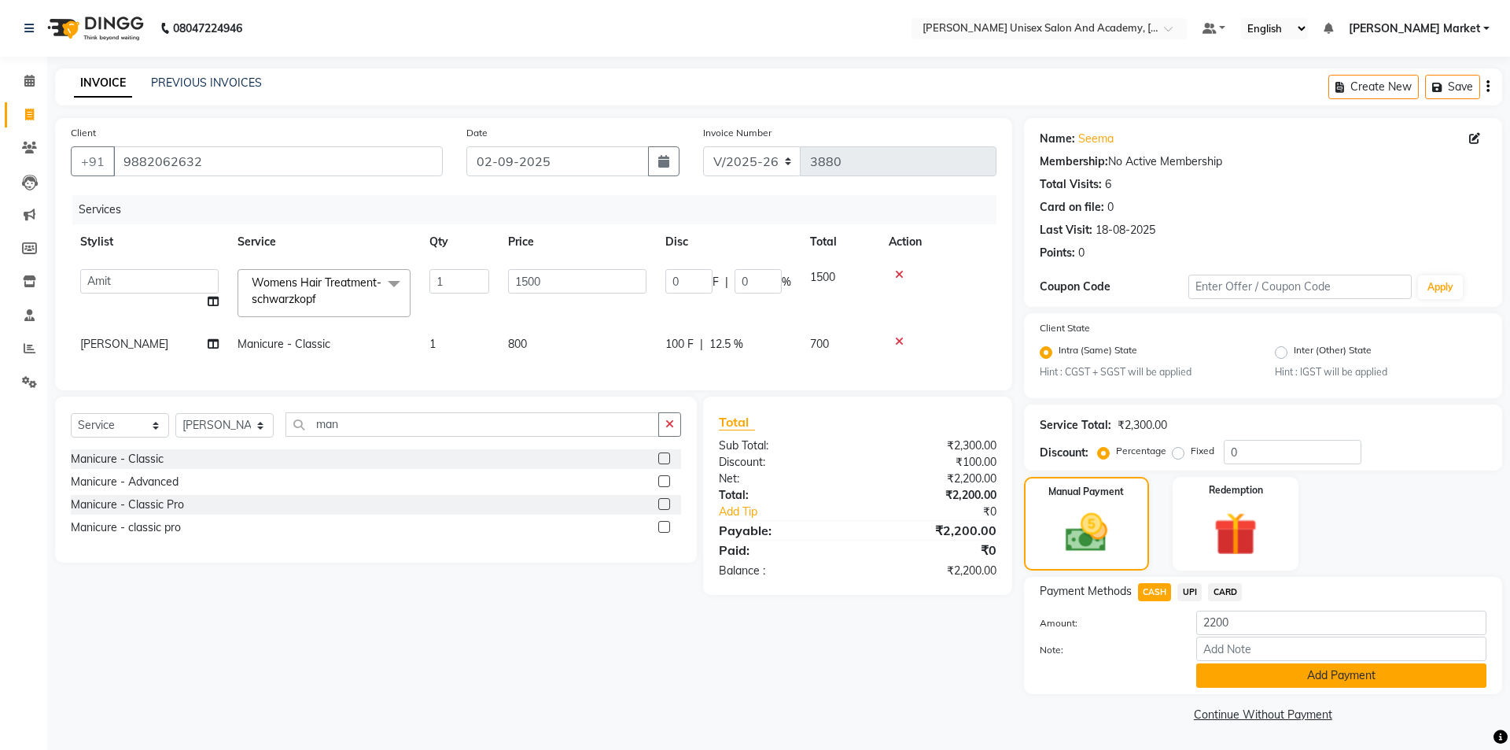
click at [1222, 677] on button "Add Payment" at bounding box center [1341, 675] width 290 height 24
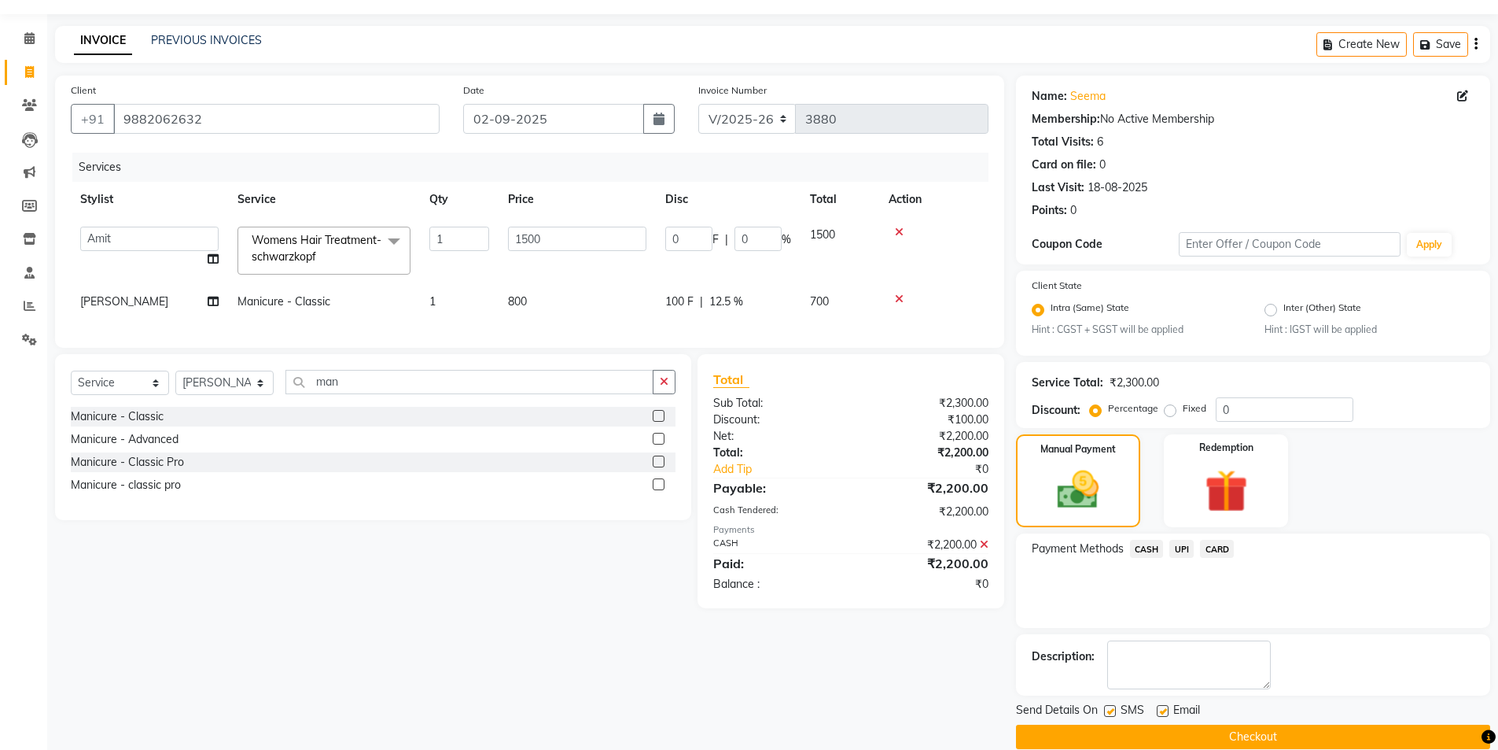
scroll to position [65, 0]
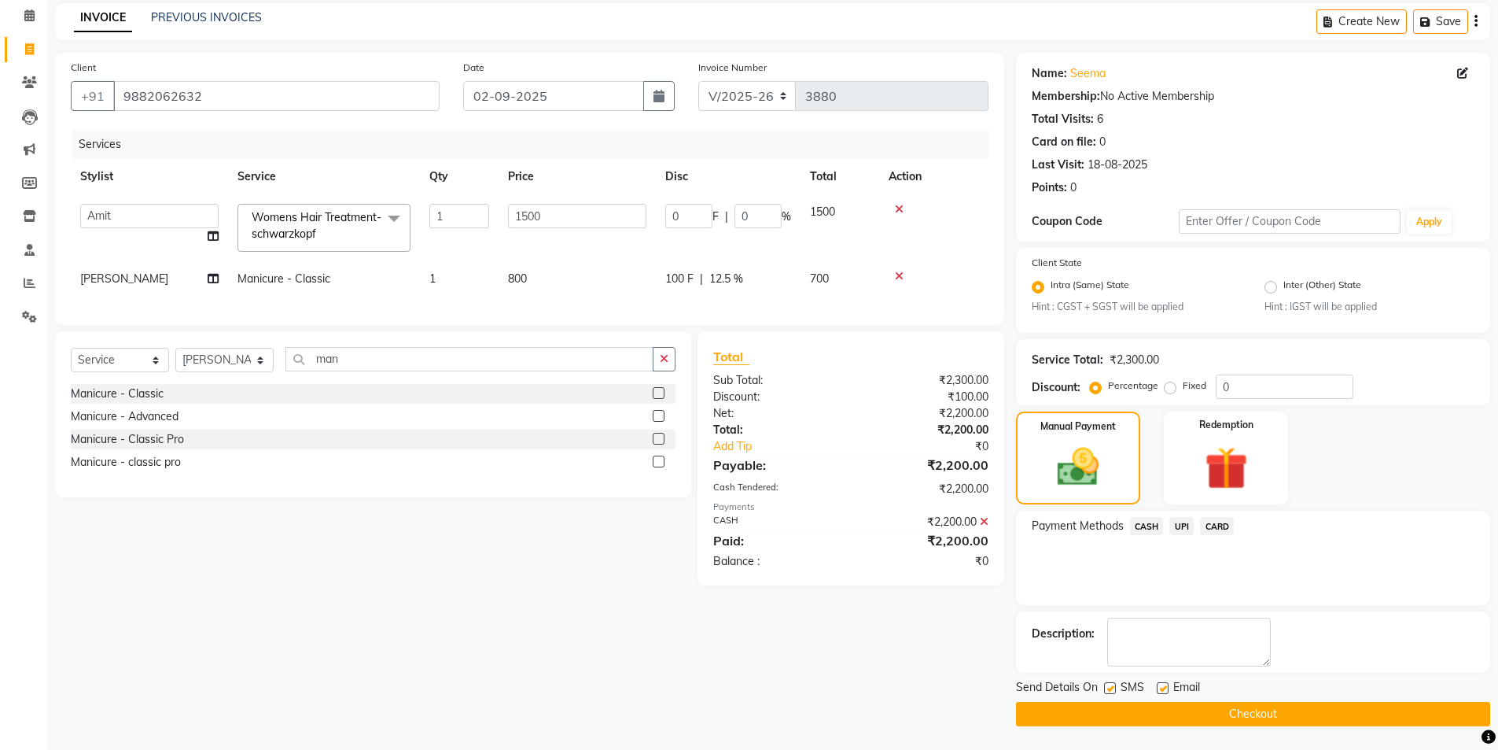
click at [1125, 713] on button "Checkout" at bounding box center [1253, 714] width 474 height 24
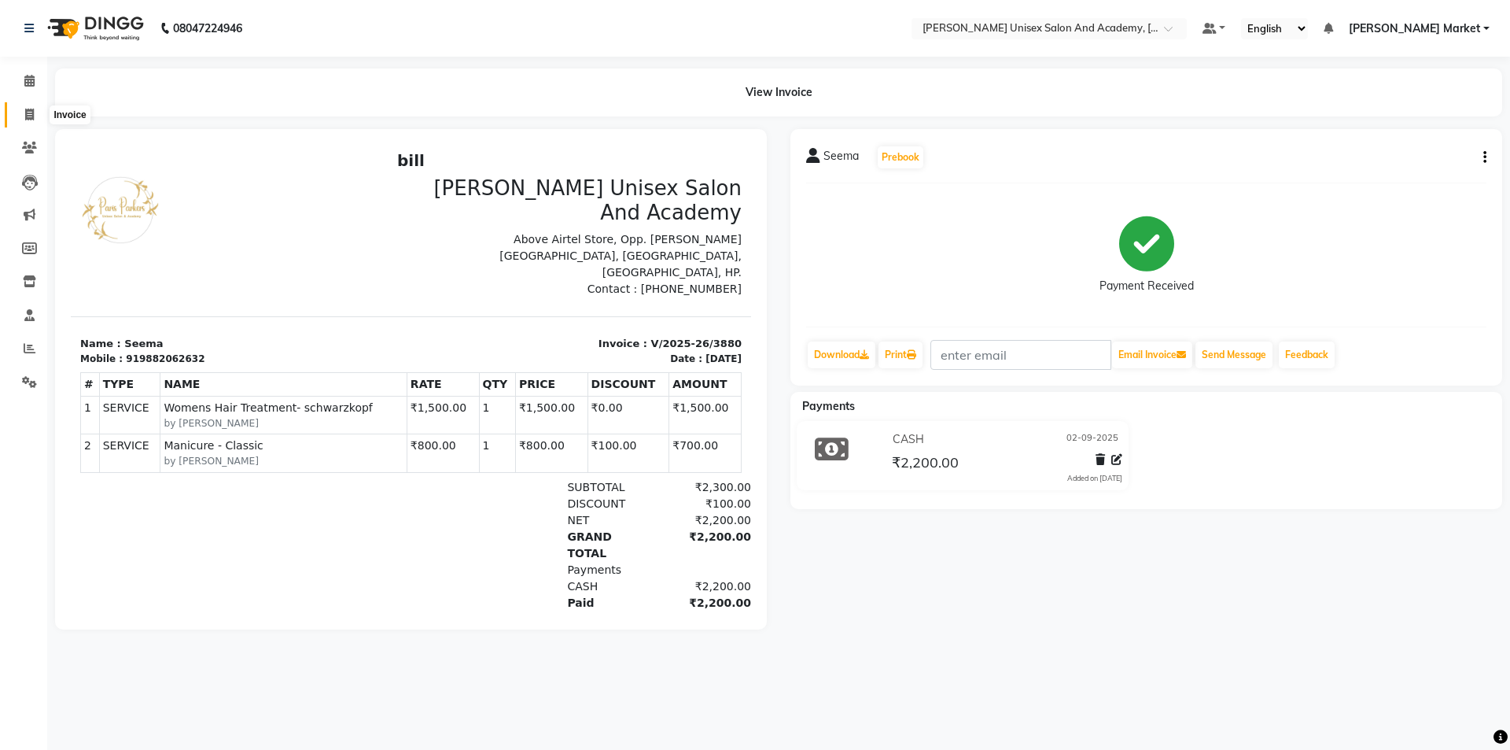
click at [26, 119] on icon at bounding box center [29, 115] width 9 height 12
select select "service"
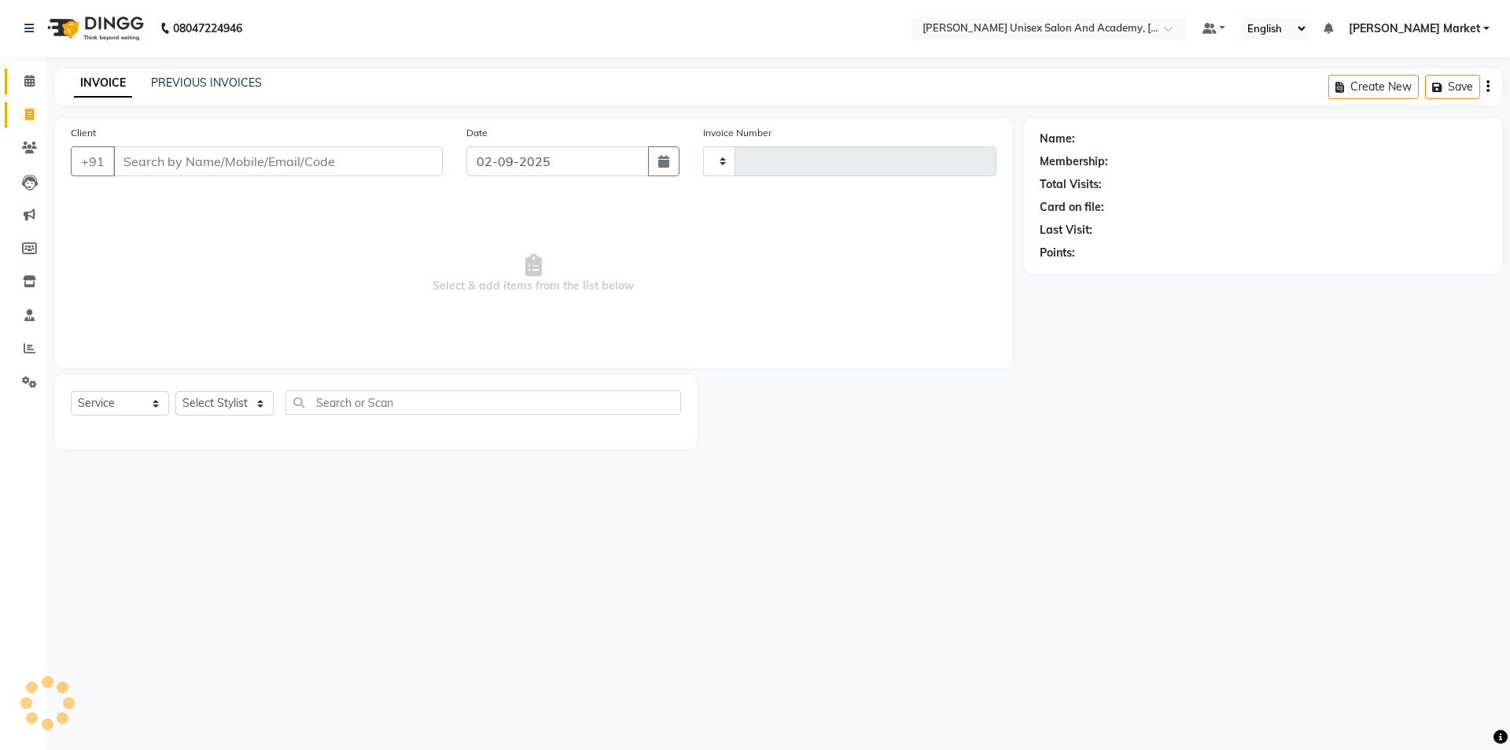
type input "3881"
select select "8060"
click at [28, 85] on icon at bounding box center [29, 81] width 10 height 12
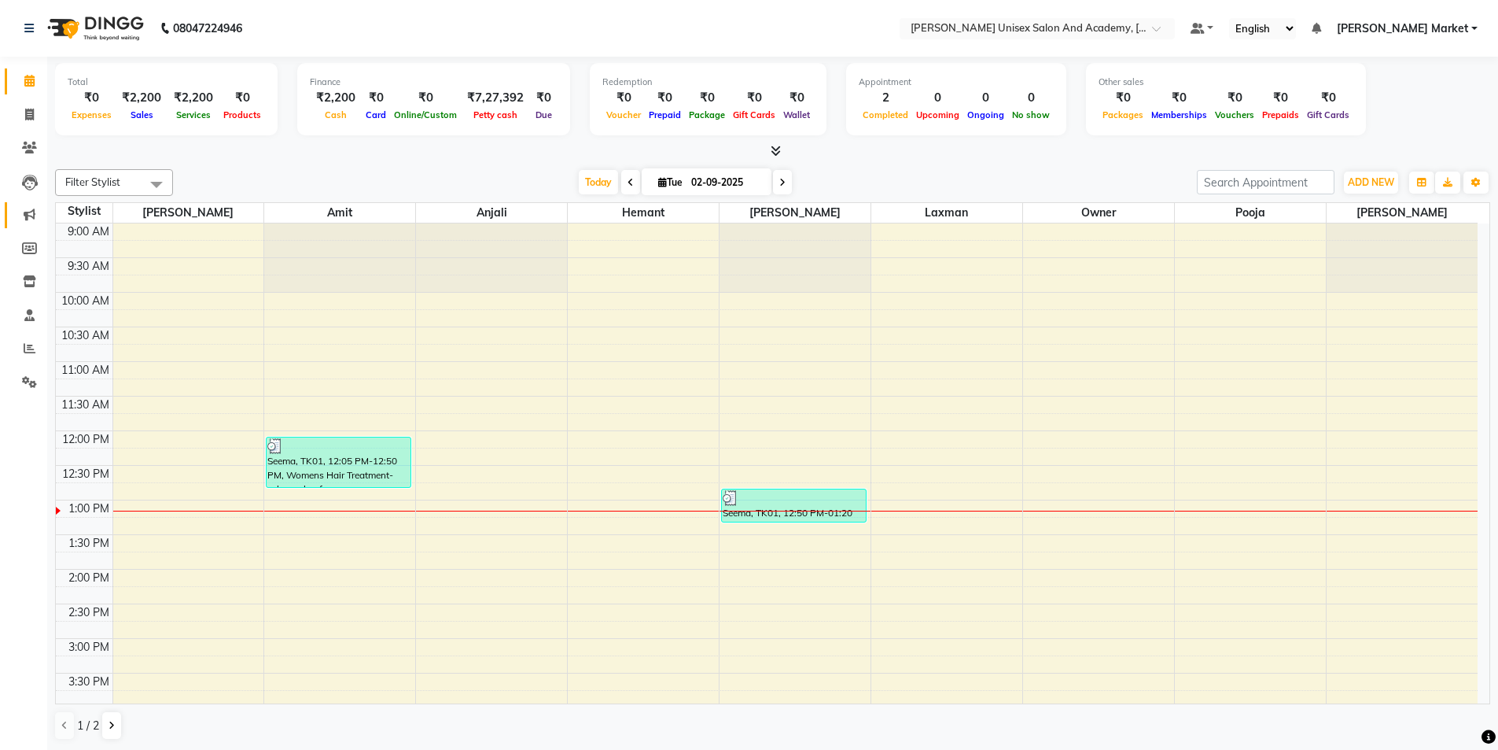
scroll to position [1, 0]
click at [34, 218] on icon at bounding box center [30, 214] width 12 height 12
